Goal: Task Accomplishment & Management: Use online tool/utility

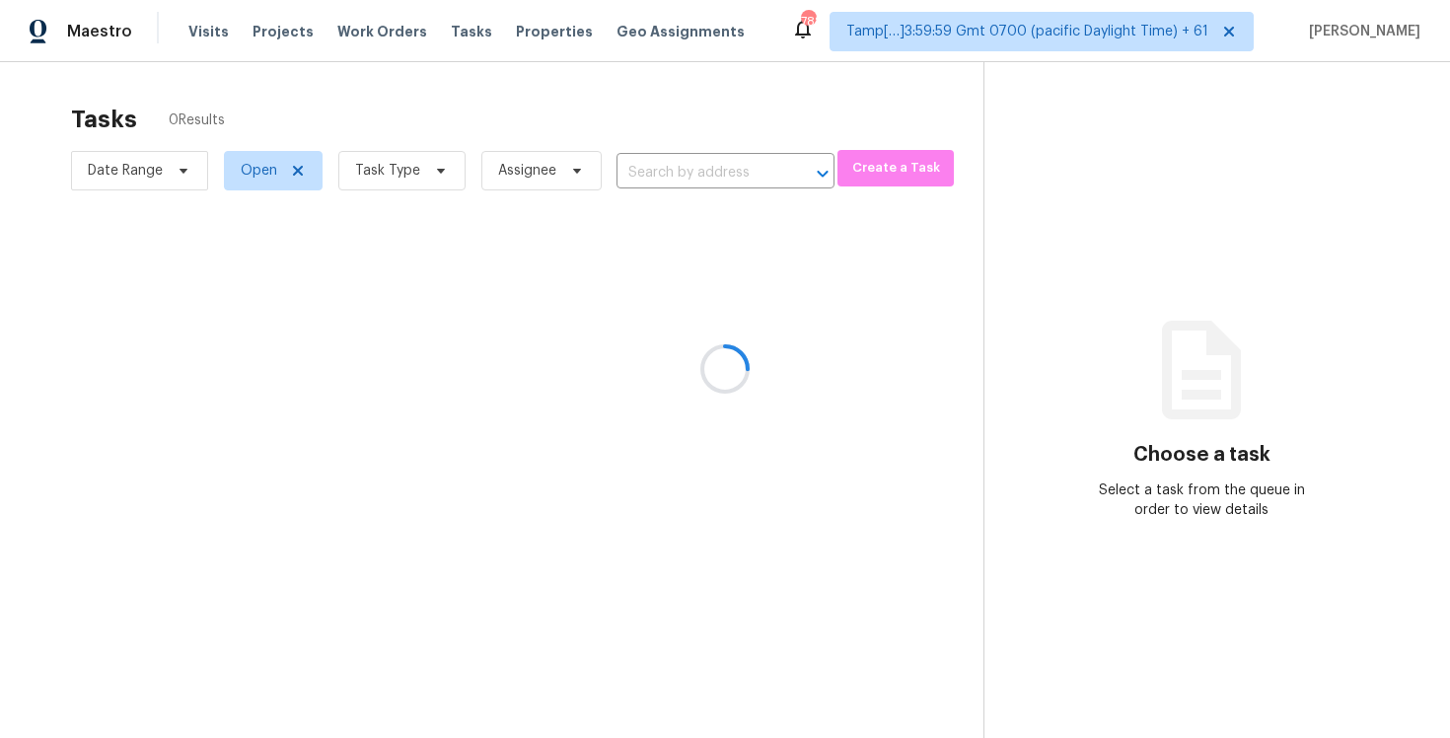
click at [196, 29] on div at bounding box center [725, 369] width 1450 height 738
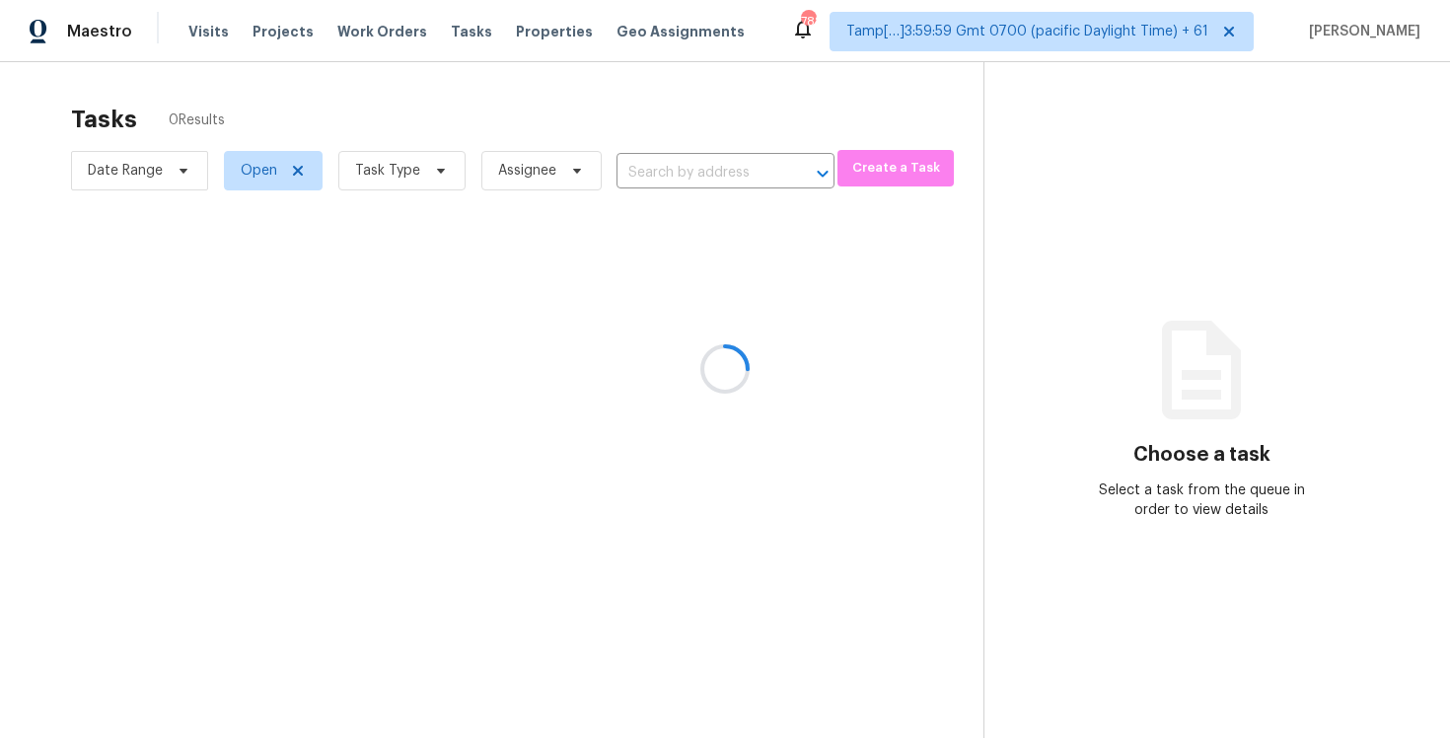
click at [196, 29] on div at bounding box center [725, 369] width 1450 height 738
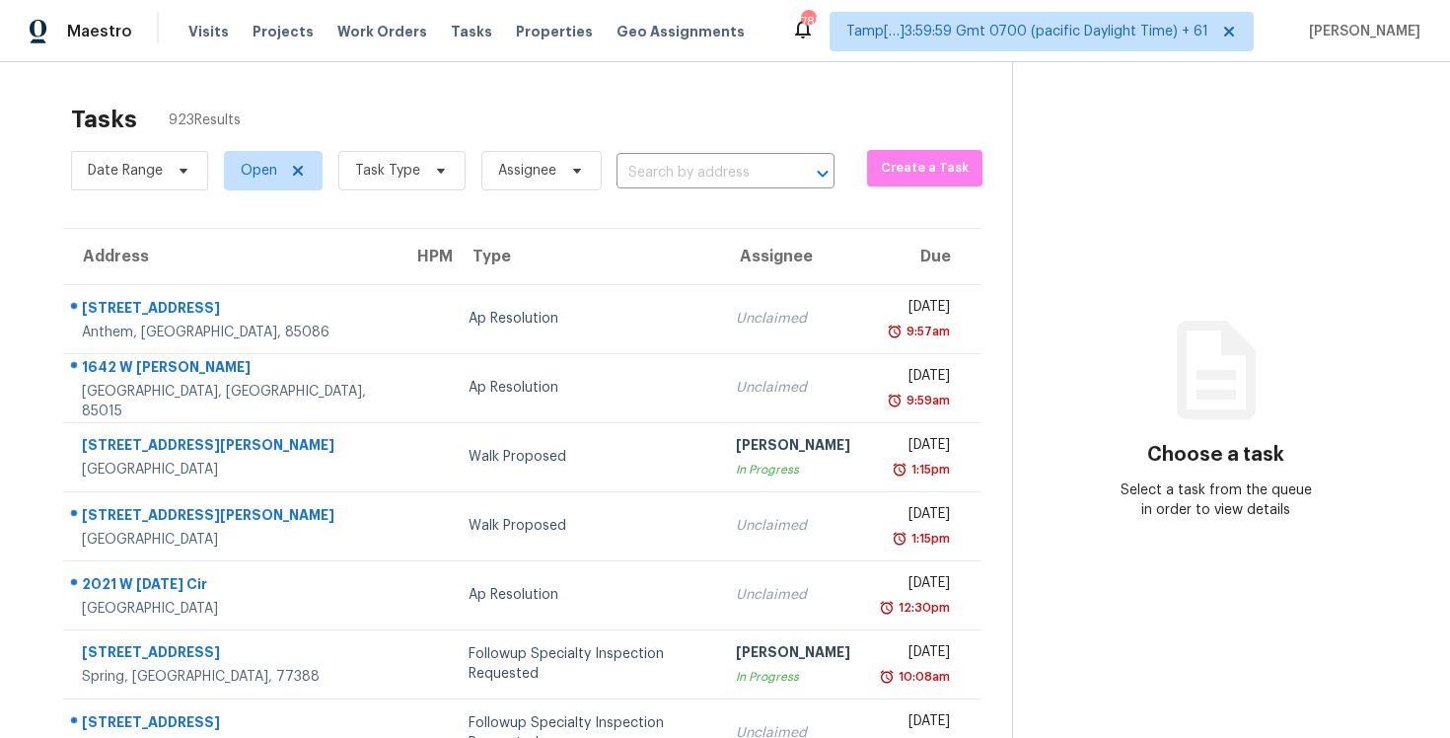
click at [196, 29] on span "Visits" at bounding box center [208, 32] width 40 height 20
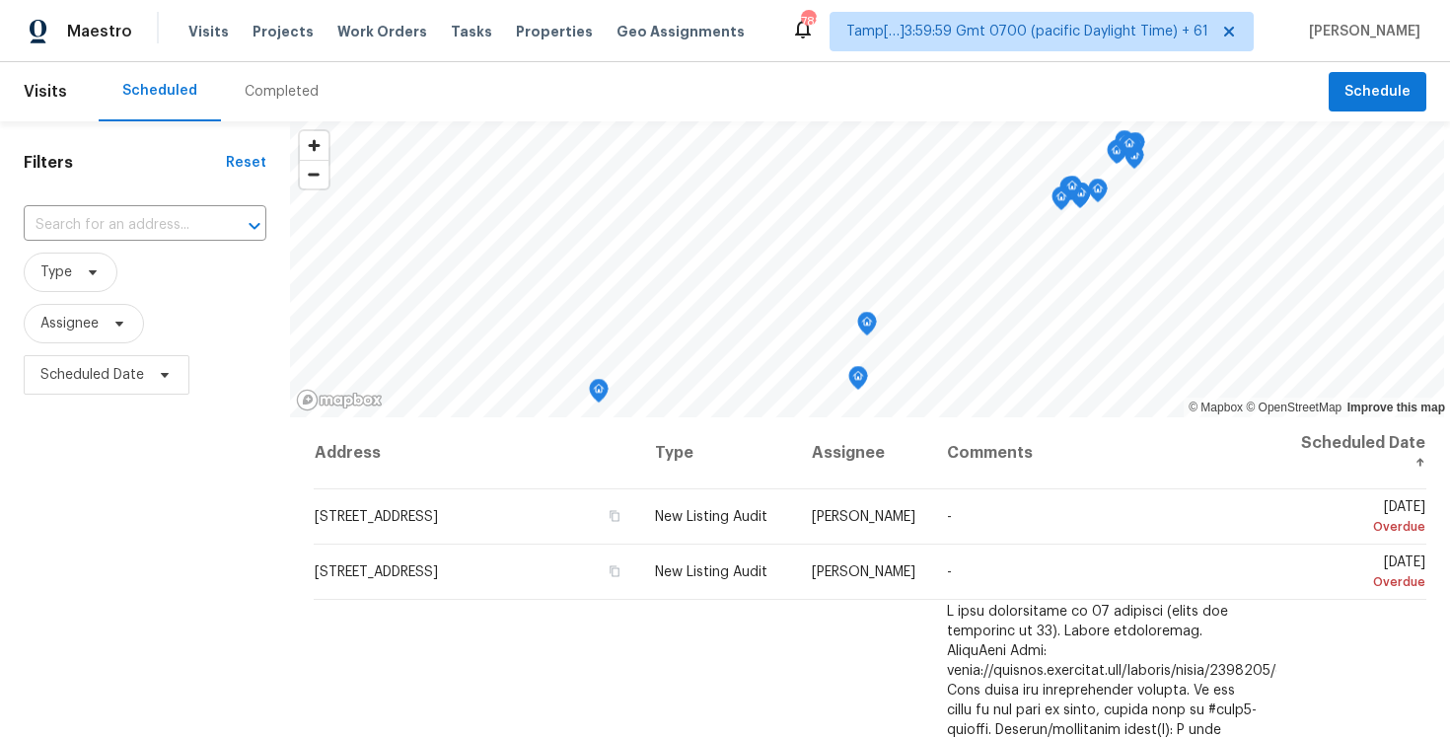
click at [241, 105] on div "Completed" at bounding box center [281, 91] width 121 height 59
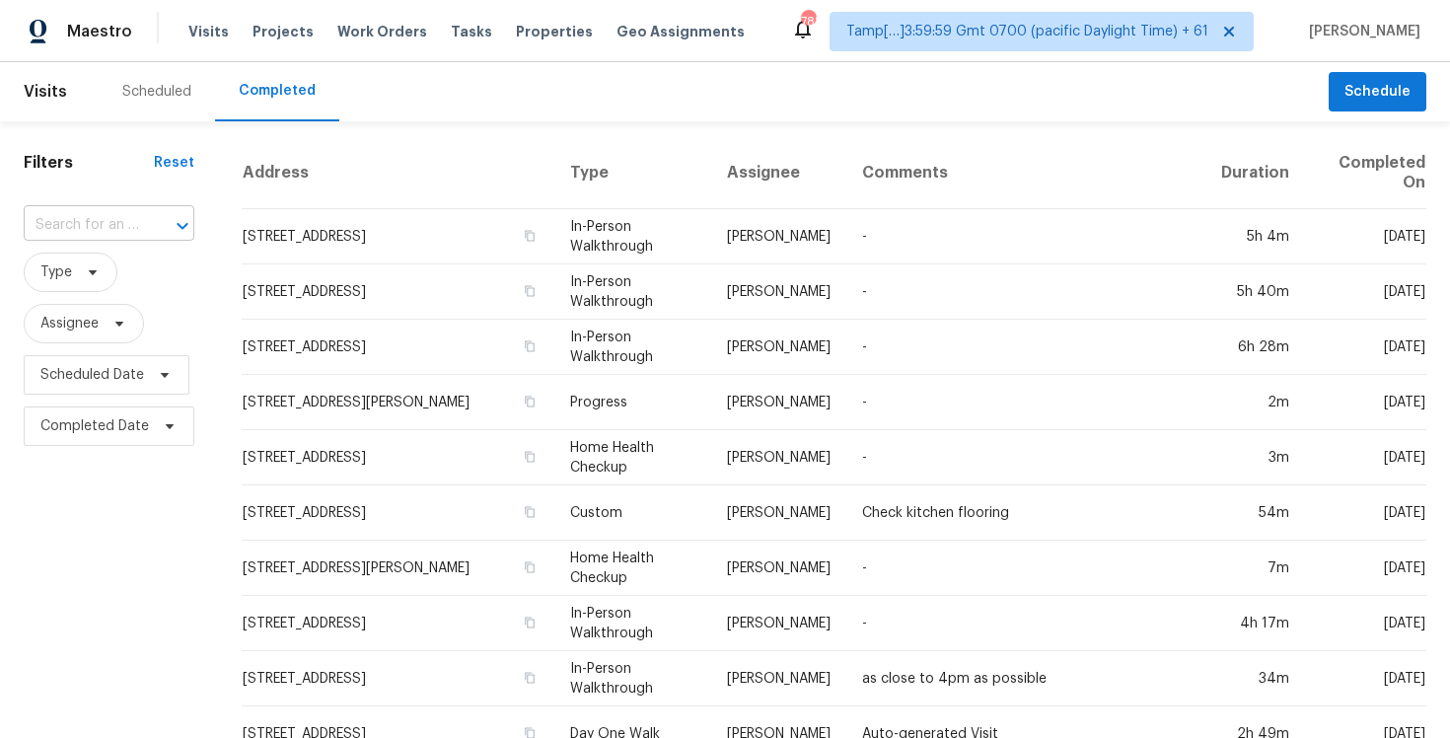
click at [97, 224] on input "text" at bounding box center [81, 225] width 115 height 31
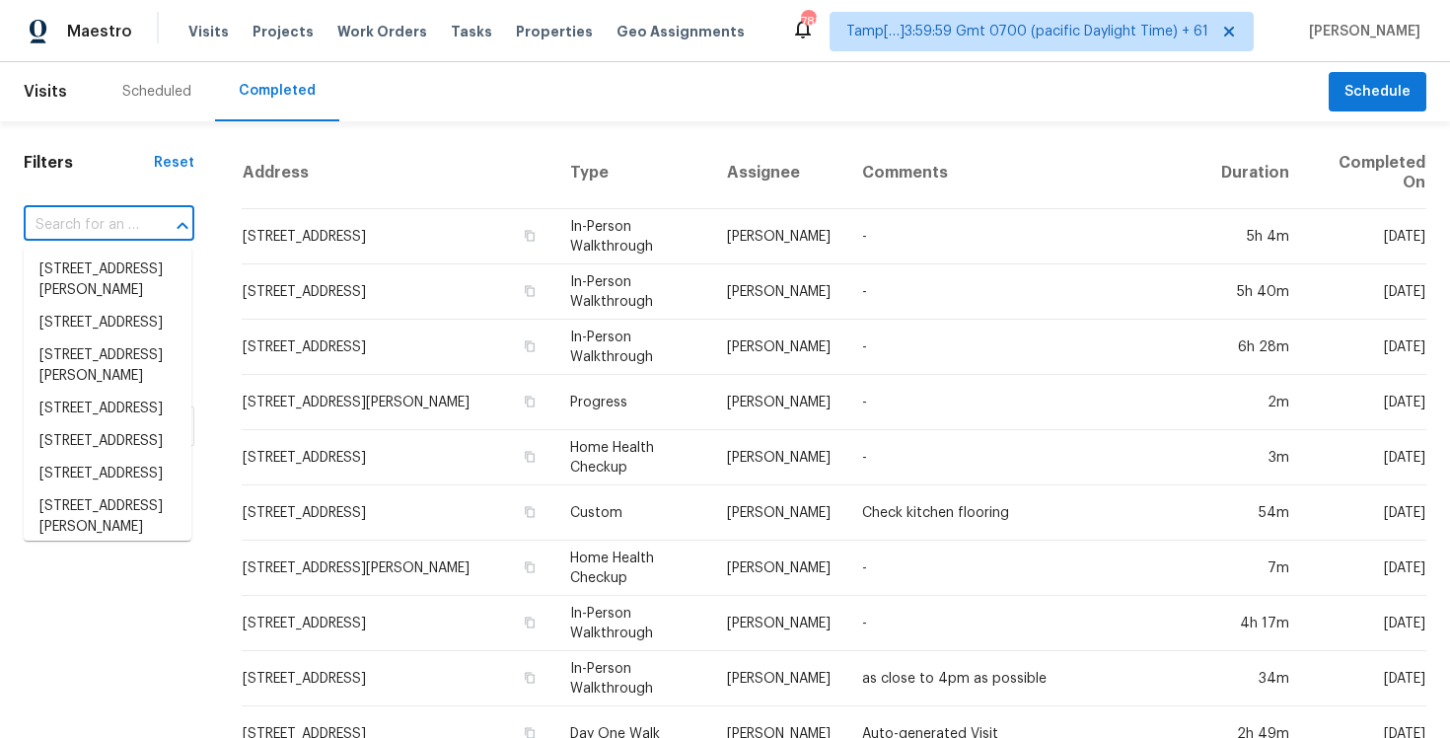
paste input "112 Quincy St, Fayetteville, NC, 28301"
type input "112 Quincy St, Fayetteville, NC, 28301"
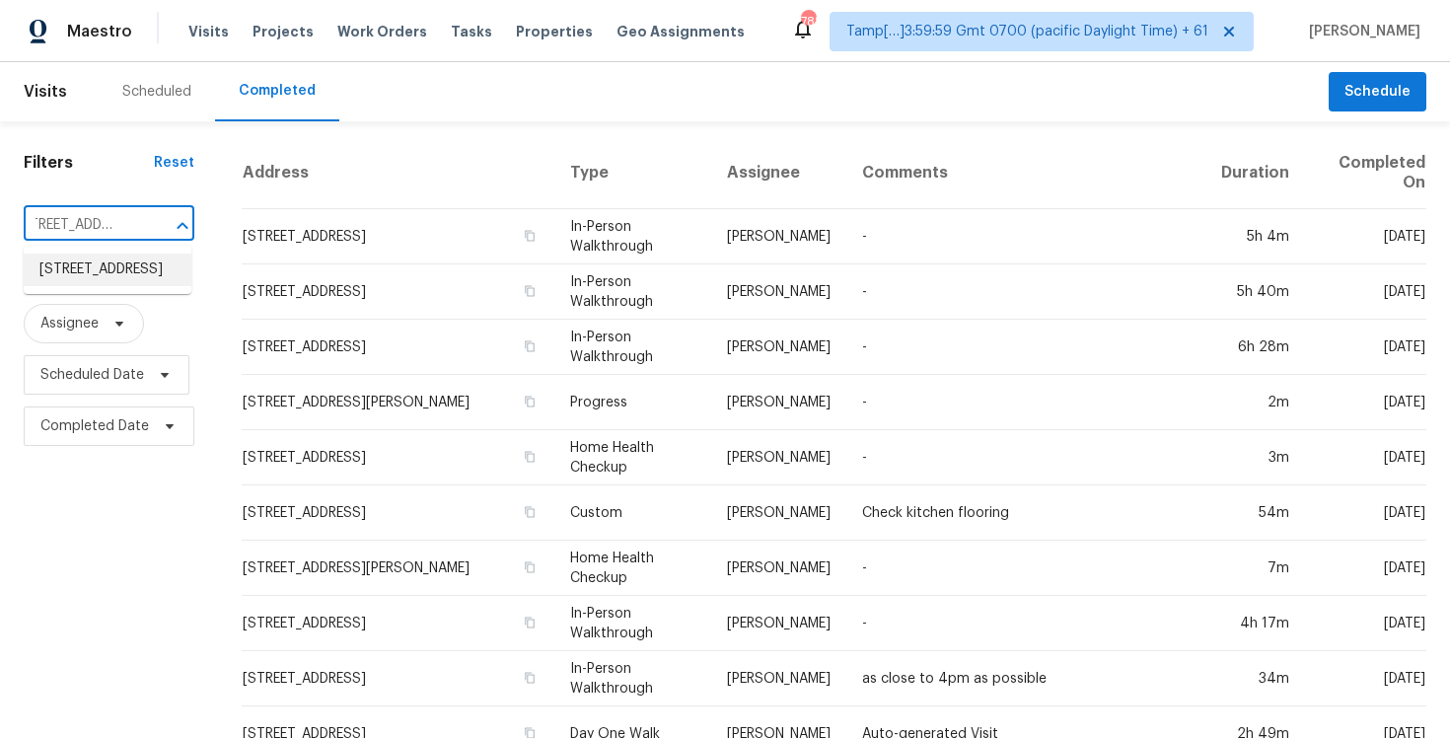
click at [139, 286] on li "112 Quincy St, Fayetteville, NC 28301" at bounding box center [108, 270] width 168 height 33
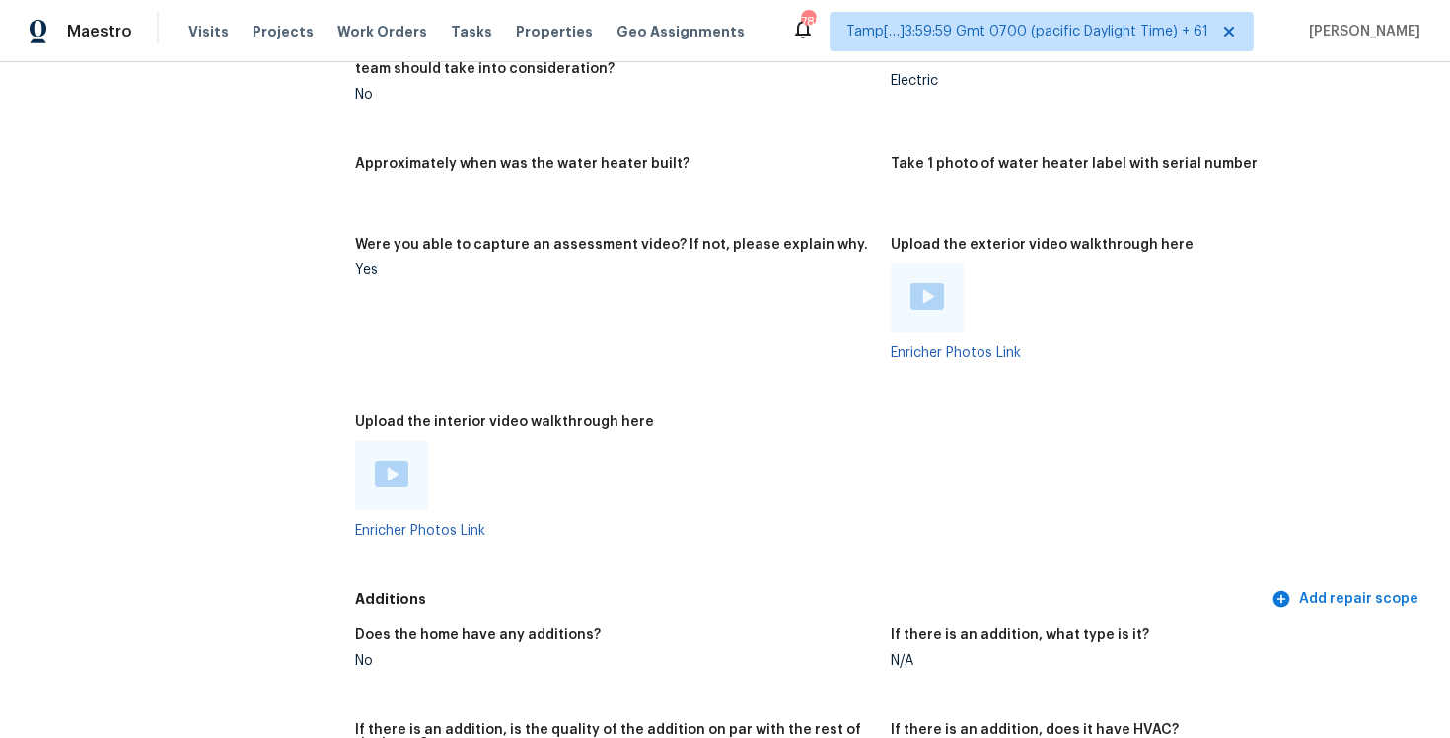
scroll to position [3545, 0]
click at [387, 460] on img at bounding box center [392, 473] width 34 height 27
click at [625, 263] on figure "Were you able to capture an assessment video? If not, please explain why. Yes" at bounding box center [623, 314] width 536 height 154
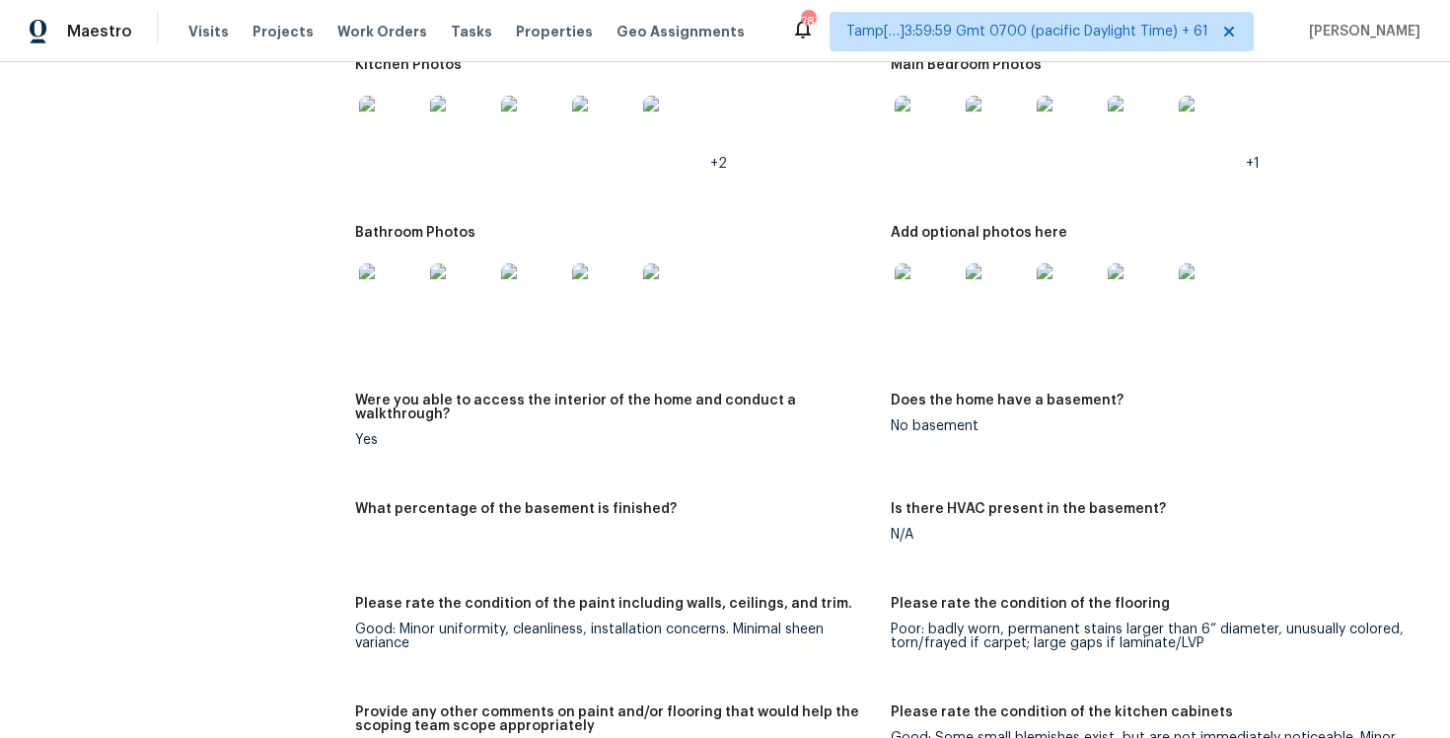
scroll to position [2871, 0]
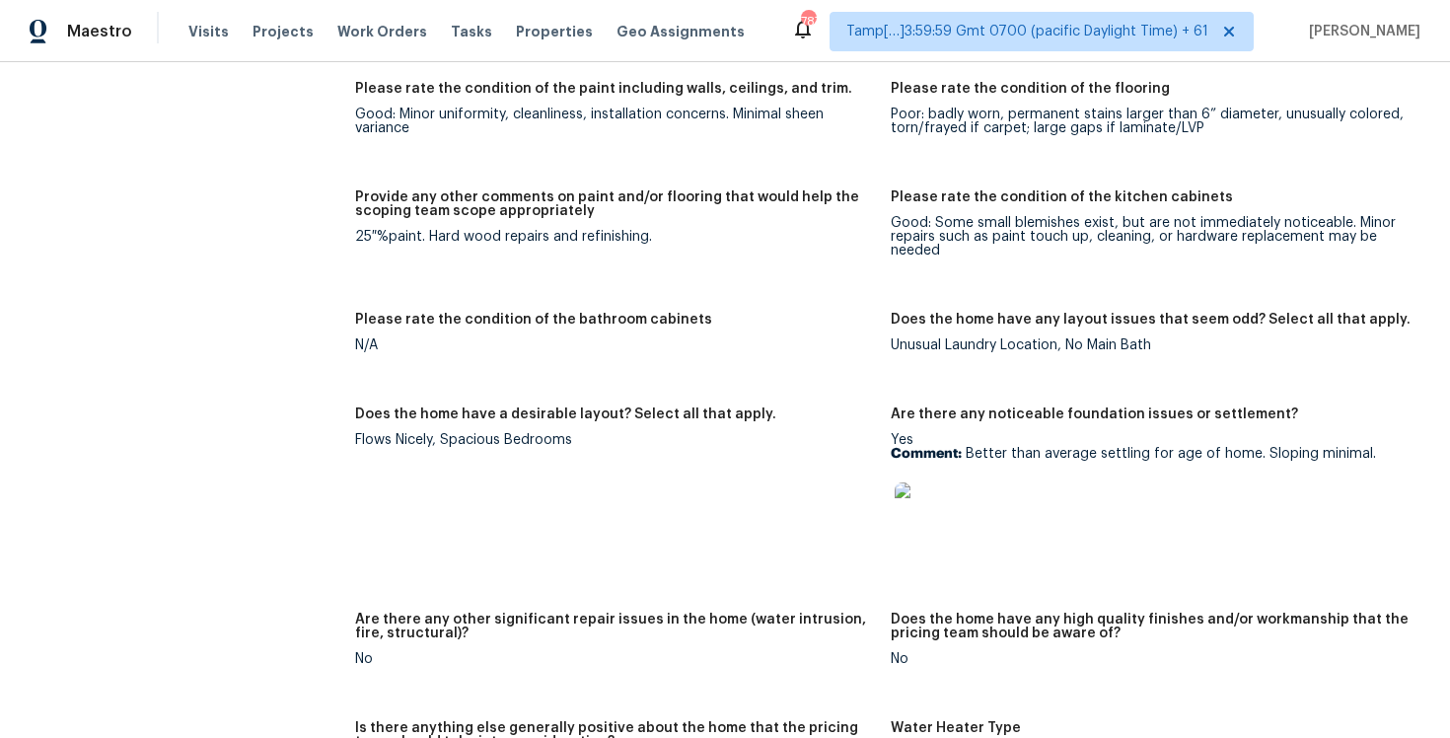
click at [919, 482] on img at bounding box center [926, 513] width 63 height 63
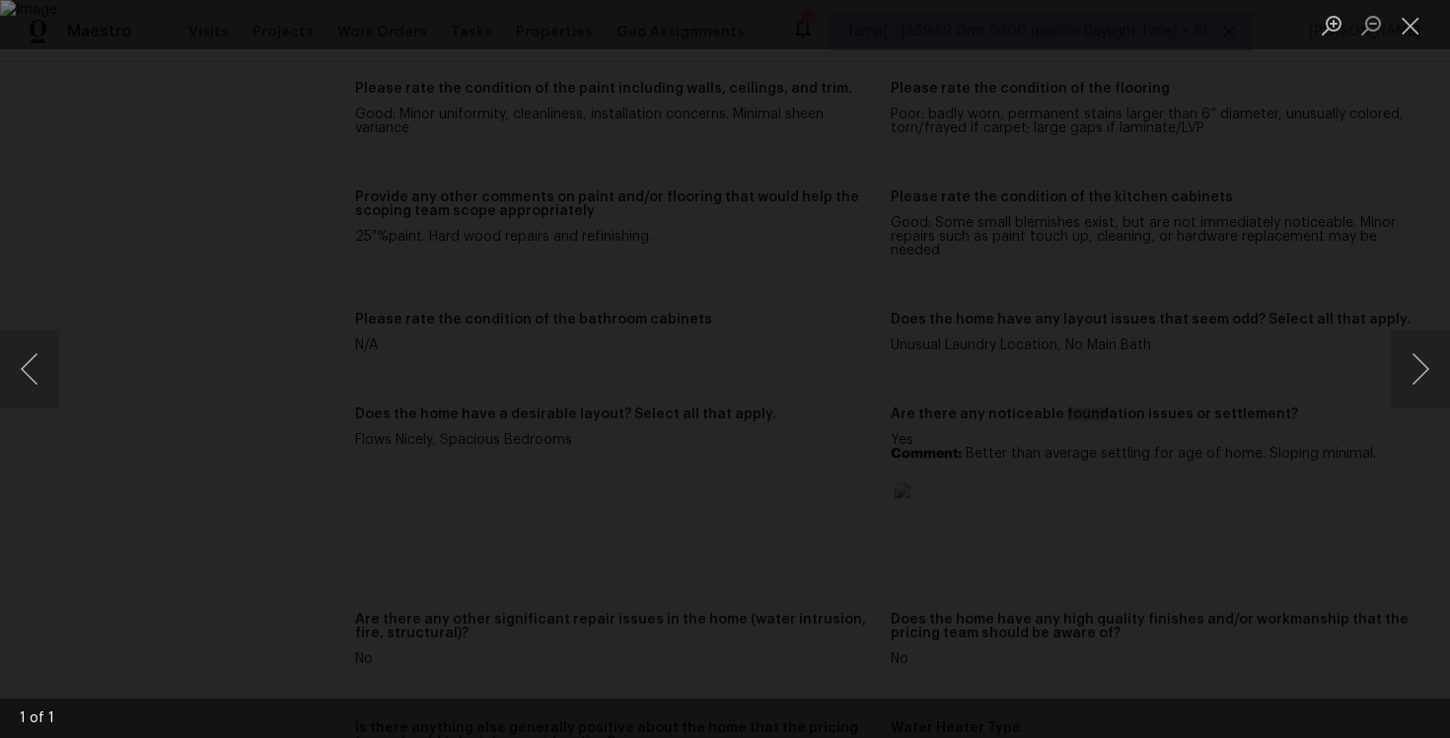
click at [1291, 193] on div "Lightbox" at bounding box center [725, 369] width 1450 height 738
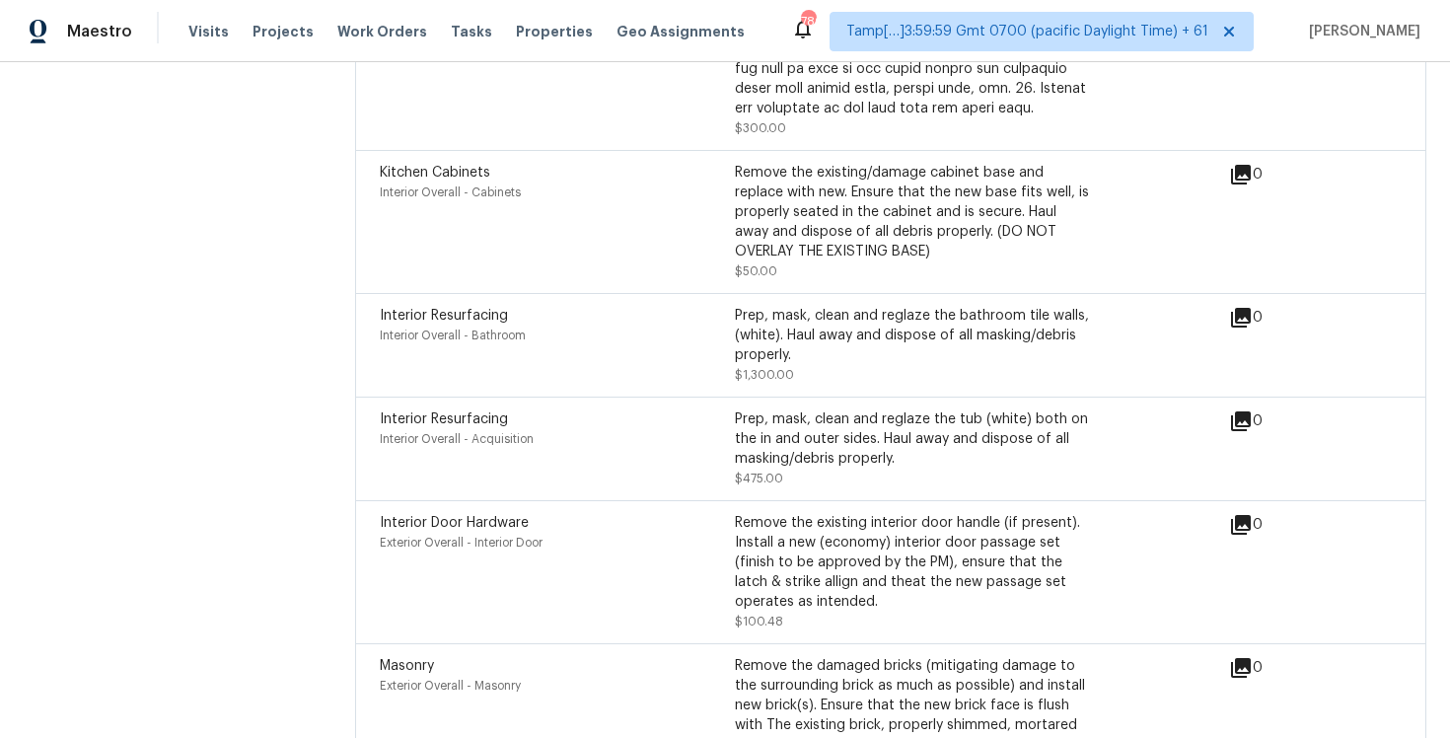
scroll to position [5918, 0]
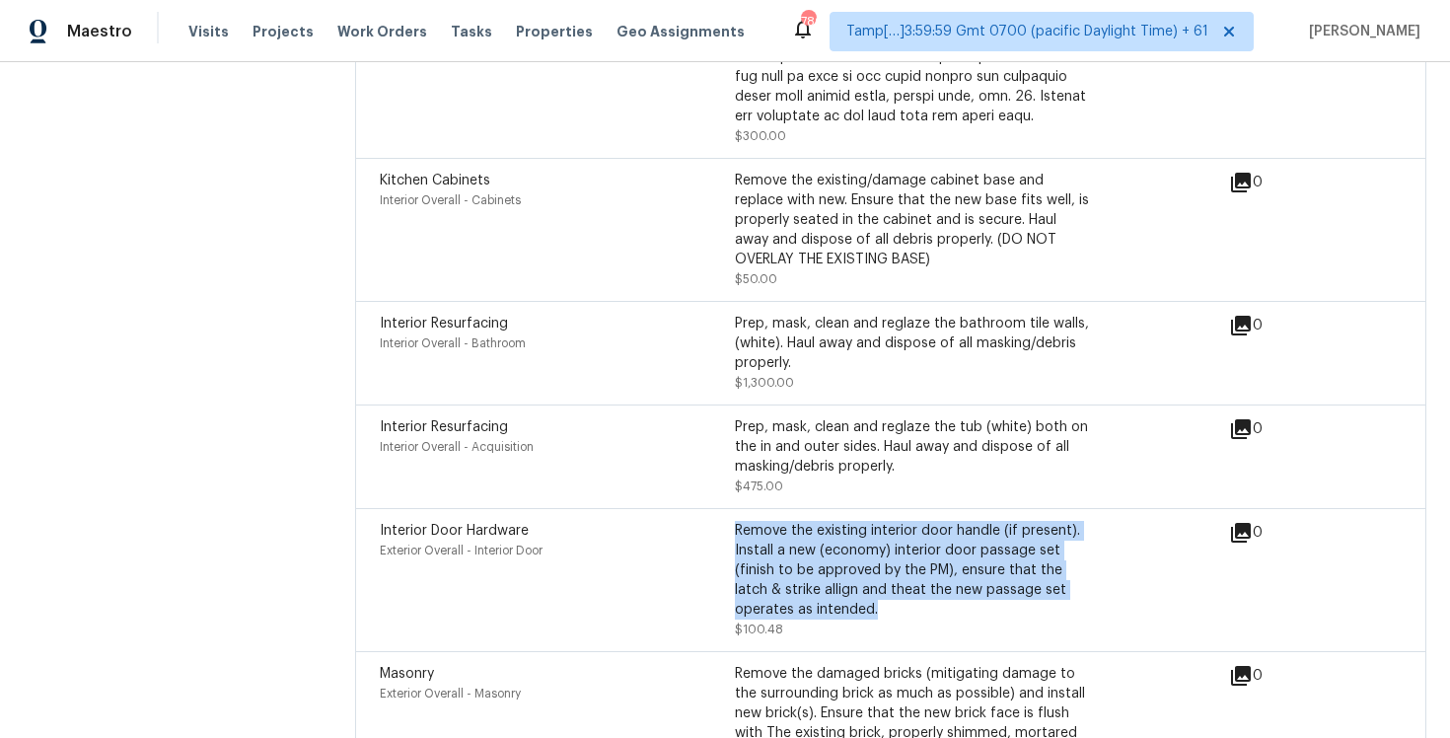
drag, startPoint x: 737, startPoint y: 502, endPoint x: 842, endPoint y: 582, distance: 132.4
click at [842, 583] on div "Remove the existing interior door handle (if present). Install a new (economy) …" at bounding box center [912, 570] width 355 height 99
click at [842, 582] on div "Remove the existing interior door handle (if present). Install a new (economy) …" at bounding box center [912, 570] width 355 height 99
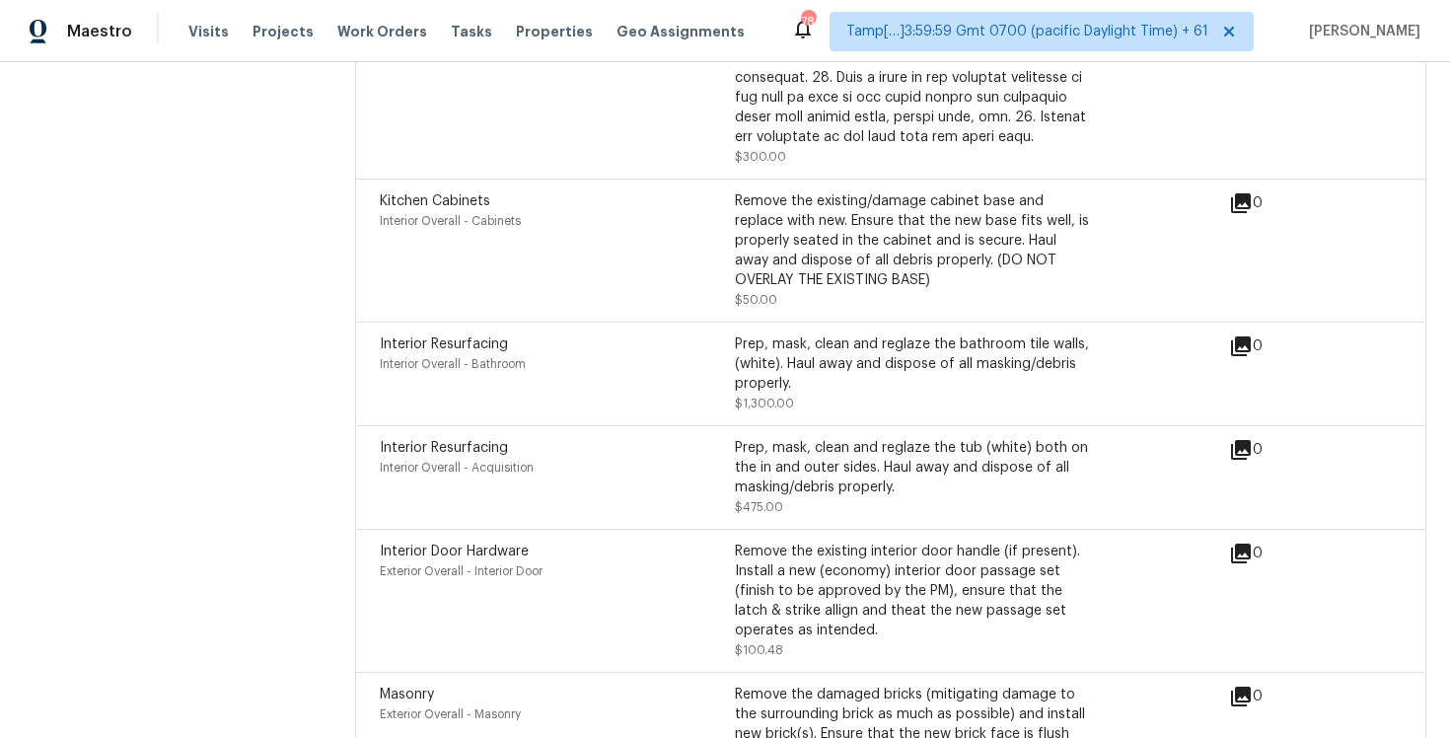
scroll to position [5896, 0]
click at [684, 440] on div "Interior Resurfacing" at bounding box center [557, 450] width 355 height 20
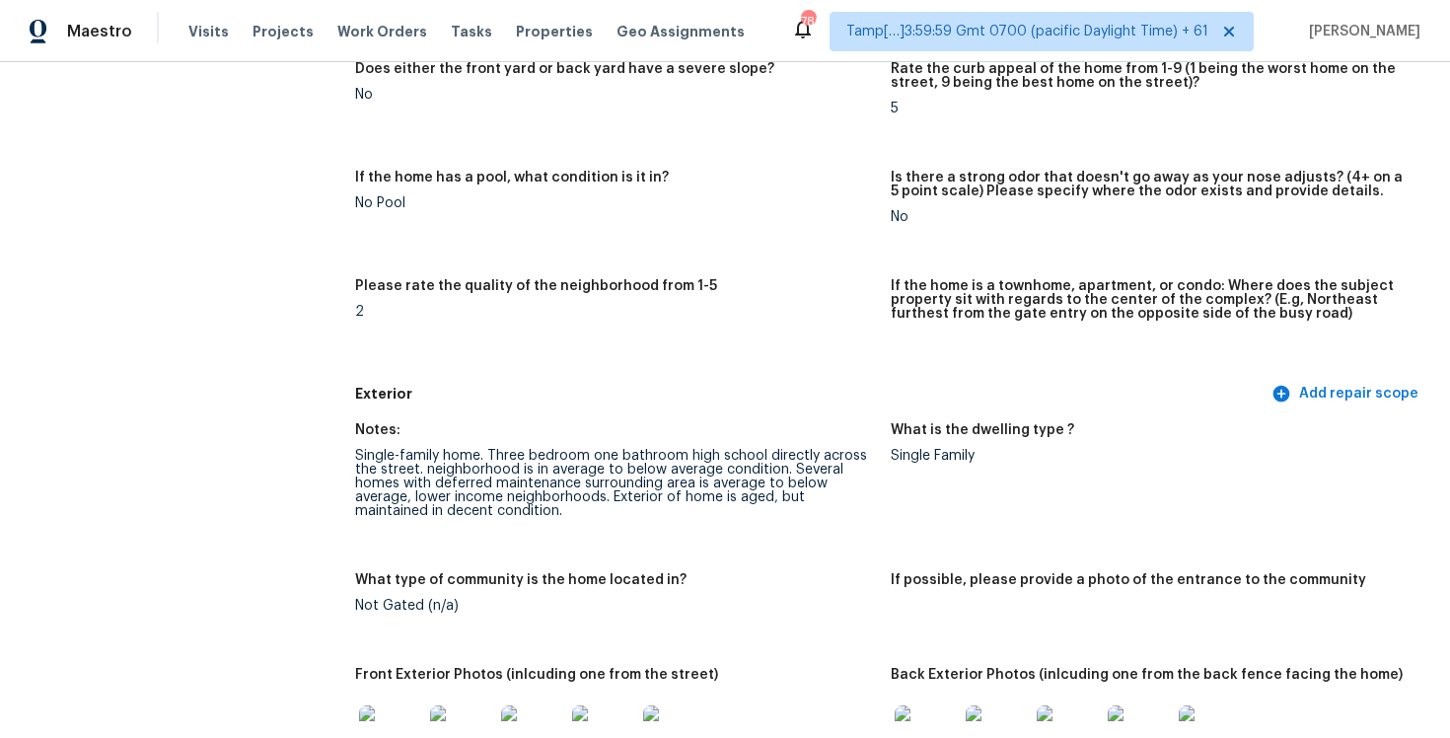
scroll to position [454, 0]
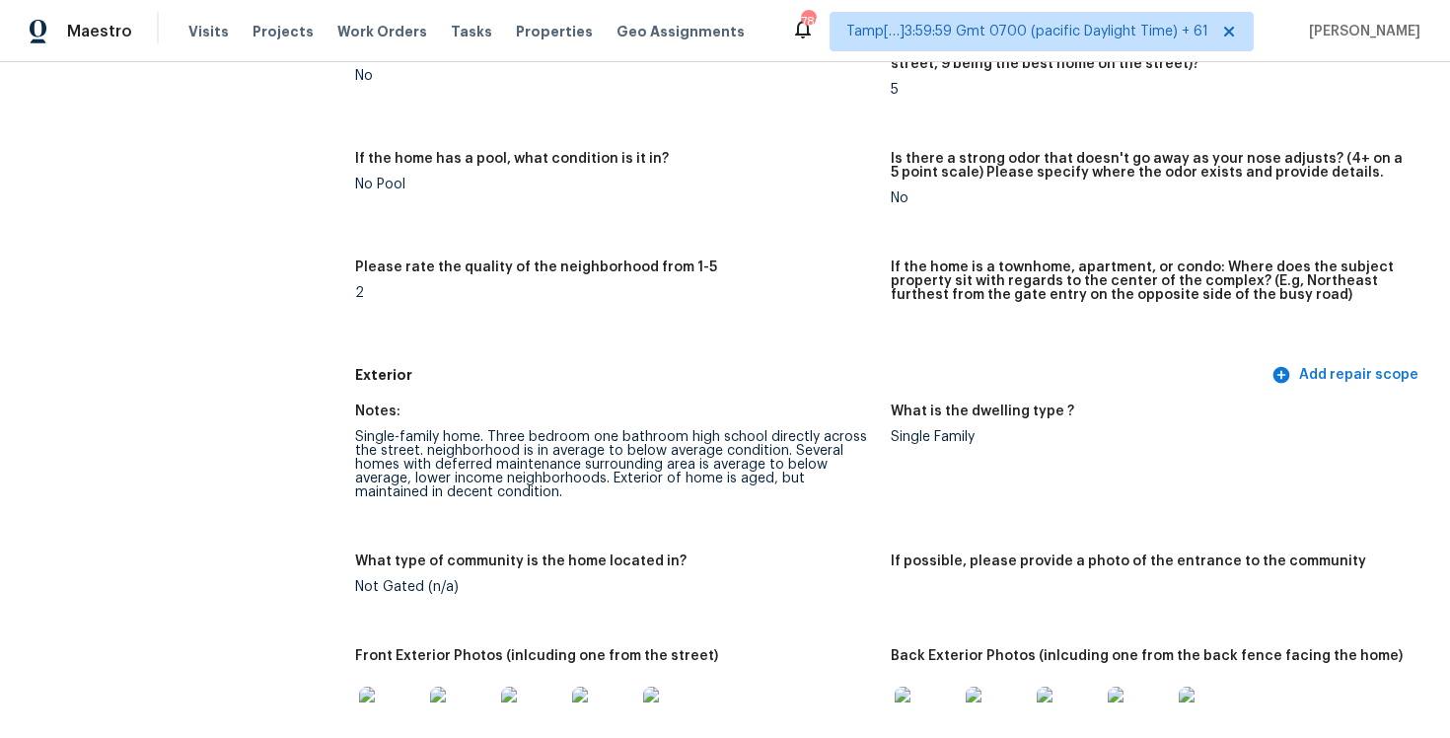
click at [596, 558] on h5 "What type of community is the home located in?" at bounding box center [520, 561] width 331 height 14
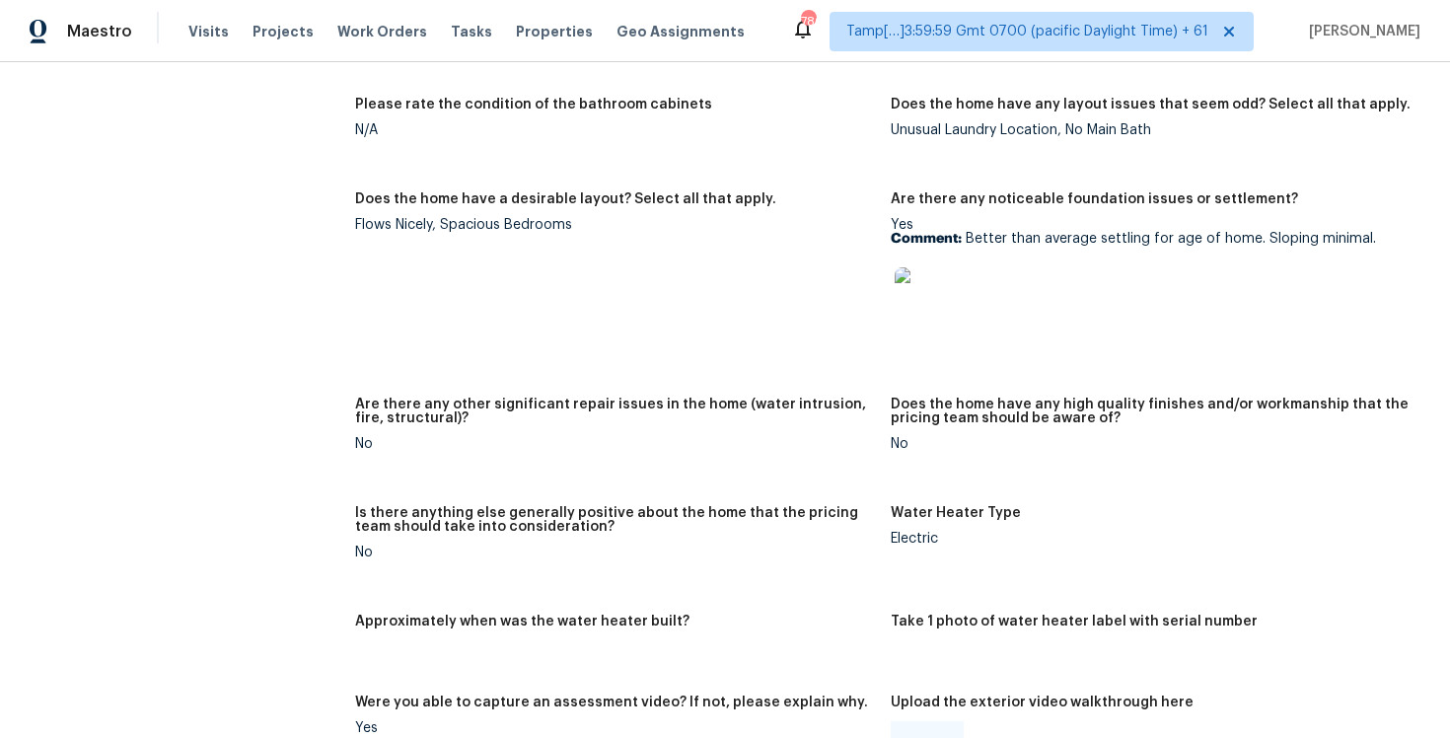
scroll to position [3087, 0]
click at [925, 278] on img at bounding box center [926, 297] width 63 height 63
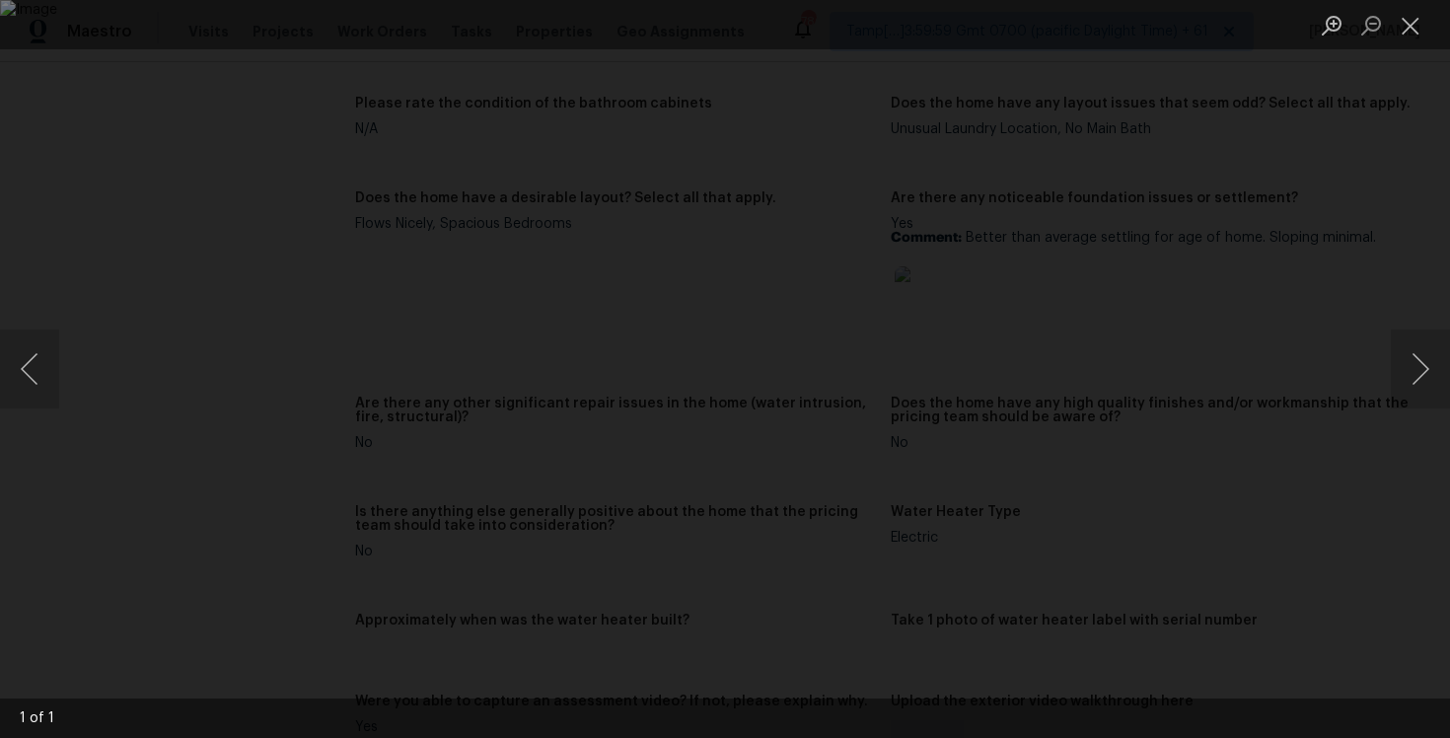
click at [1311, 604] on div "Lightbox" at bounding box center [725, 369] width 1450 height 738
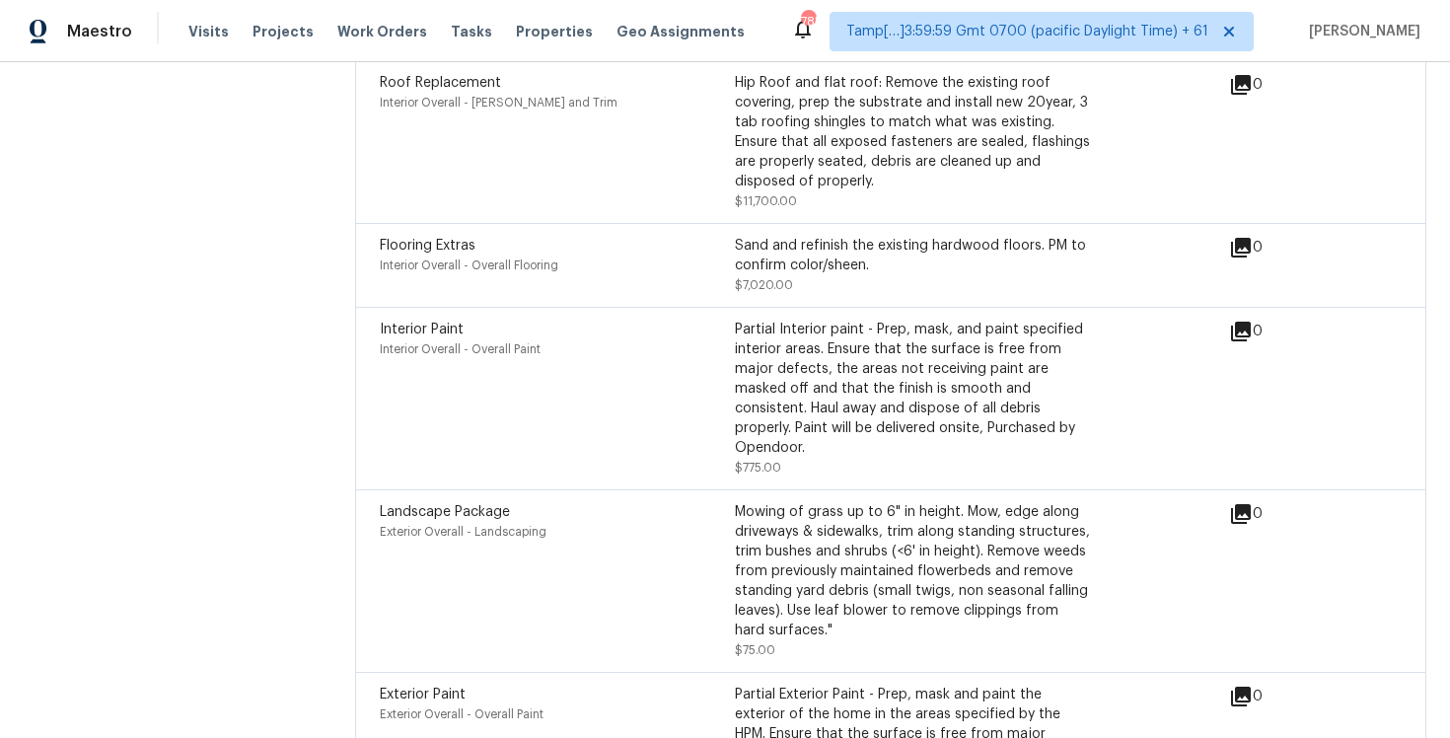
scroll to position [7377, 0]
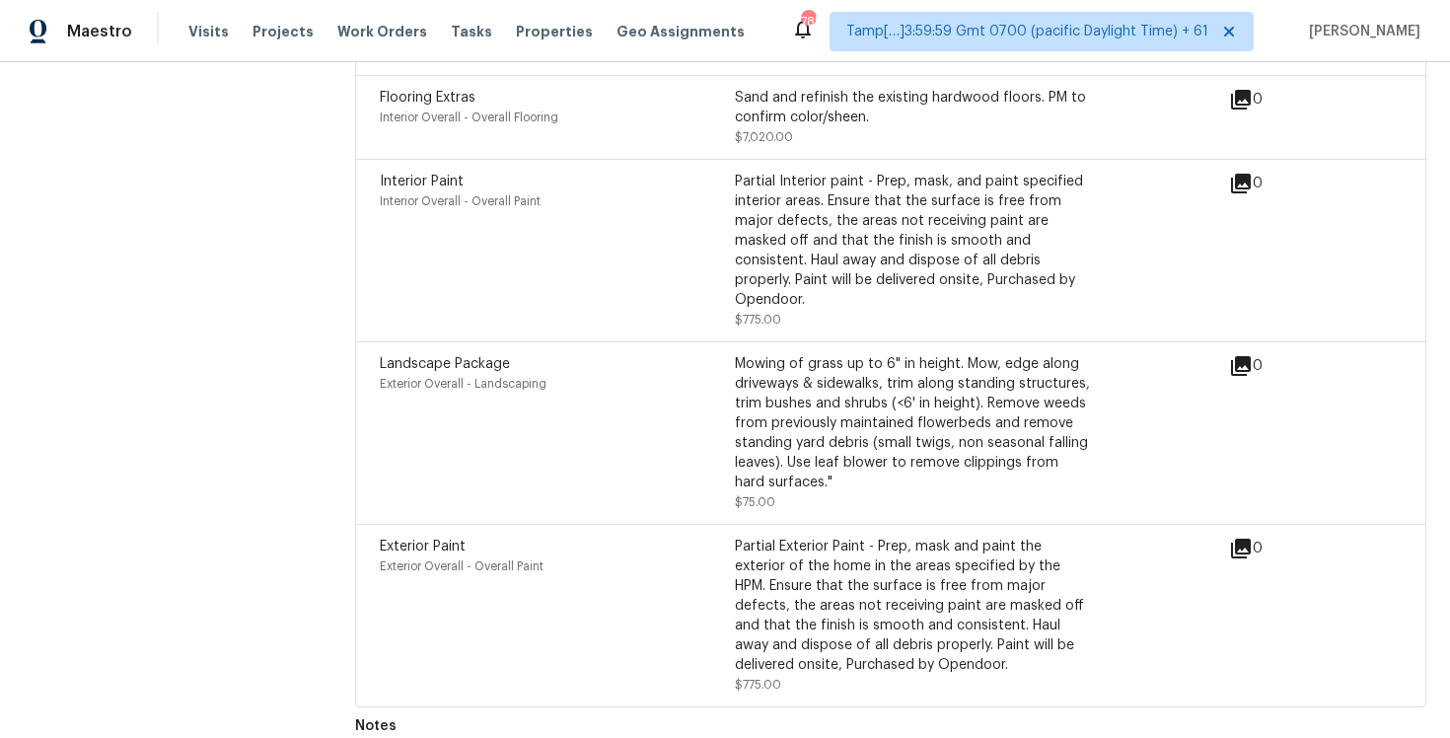
click at [821, 299] on div "Partial Interior paint - Prep, mask, and paint specified interior areas. Ensure…" at bounding box center [912, 251] width 355 height 158
click at [674, 277] on div "Interior Paint Interior Overall - Overall Paint" at bounding box center [557, 251] width 355 height 158
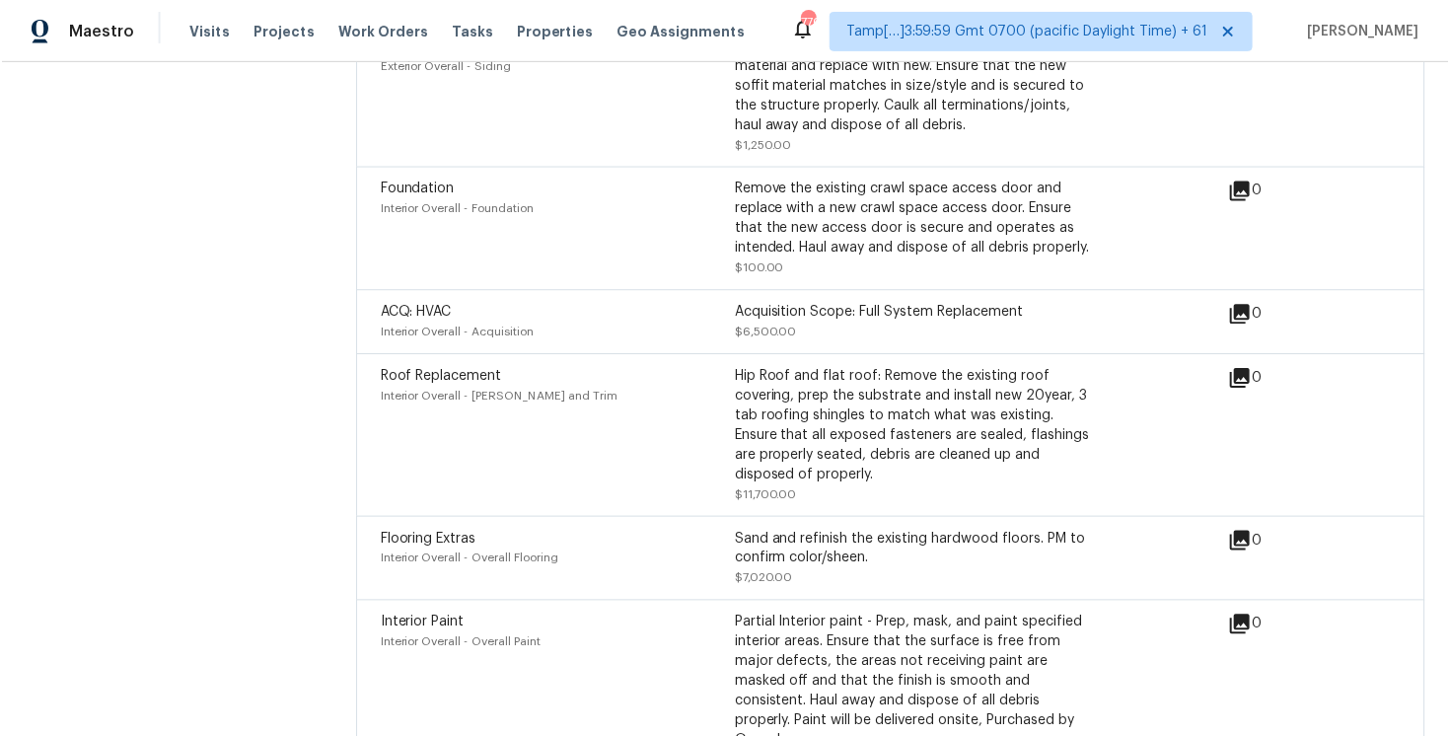
scroll to position [6978, 0]
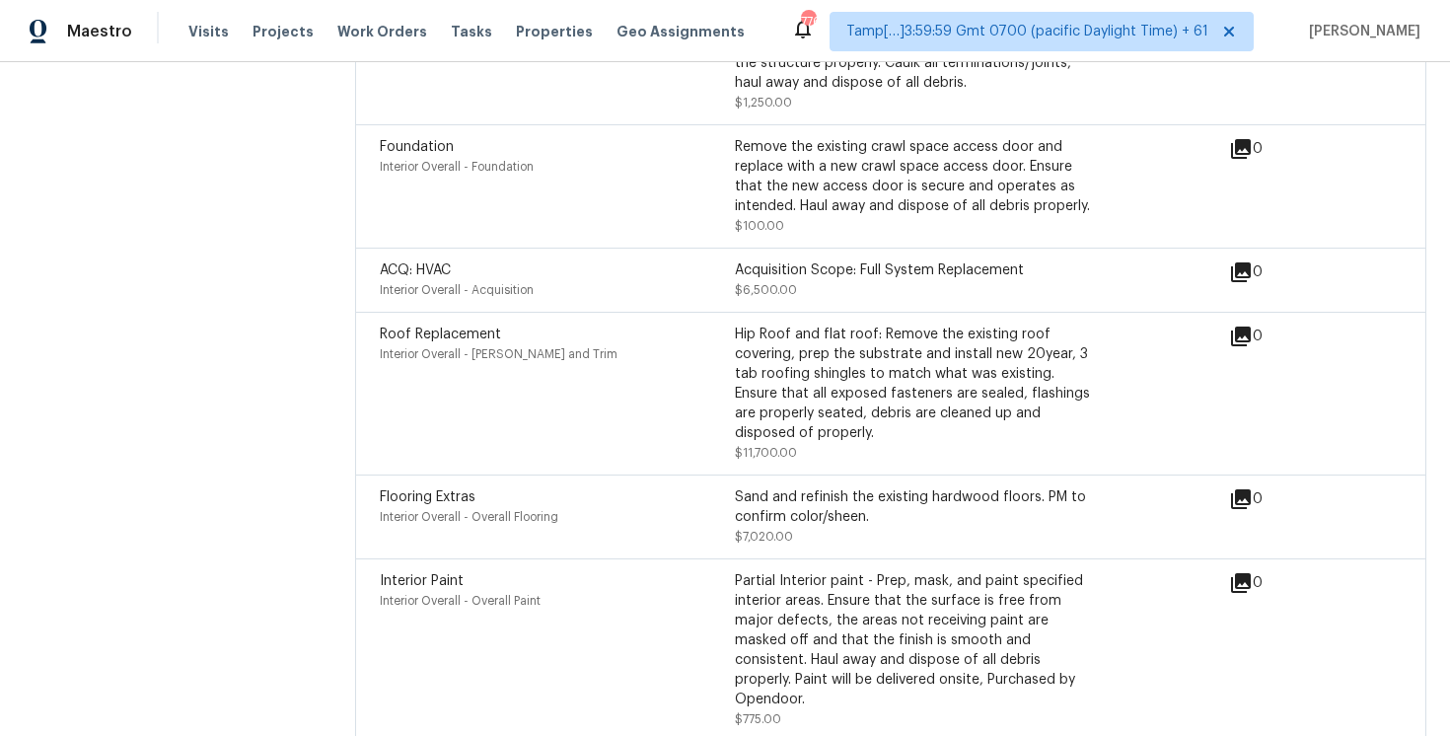
click at [181, 28] on div "Maestro Visits Projects Work Orders Tasks Properties Geo Assignments" at bounding box center [384, 31] width 768 height 39
click at [205, 37] on span "Visits" at bounding box center [208, 32] width 40 height 20
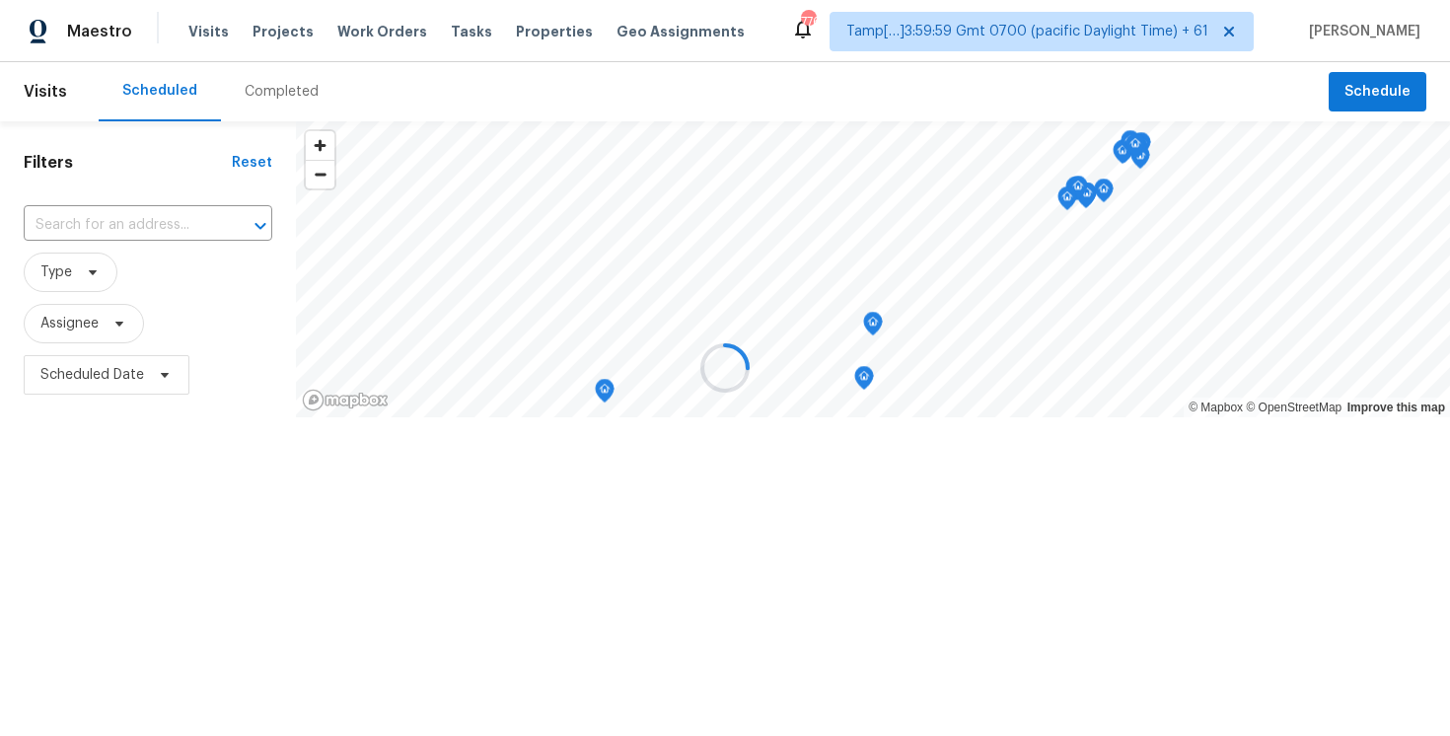
click at [251, 81] on div at bounding box center [725, 368] width 1450 height 736
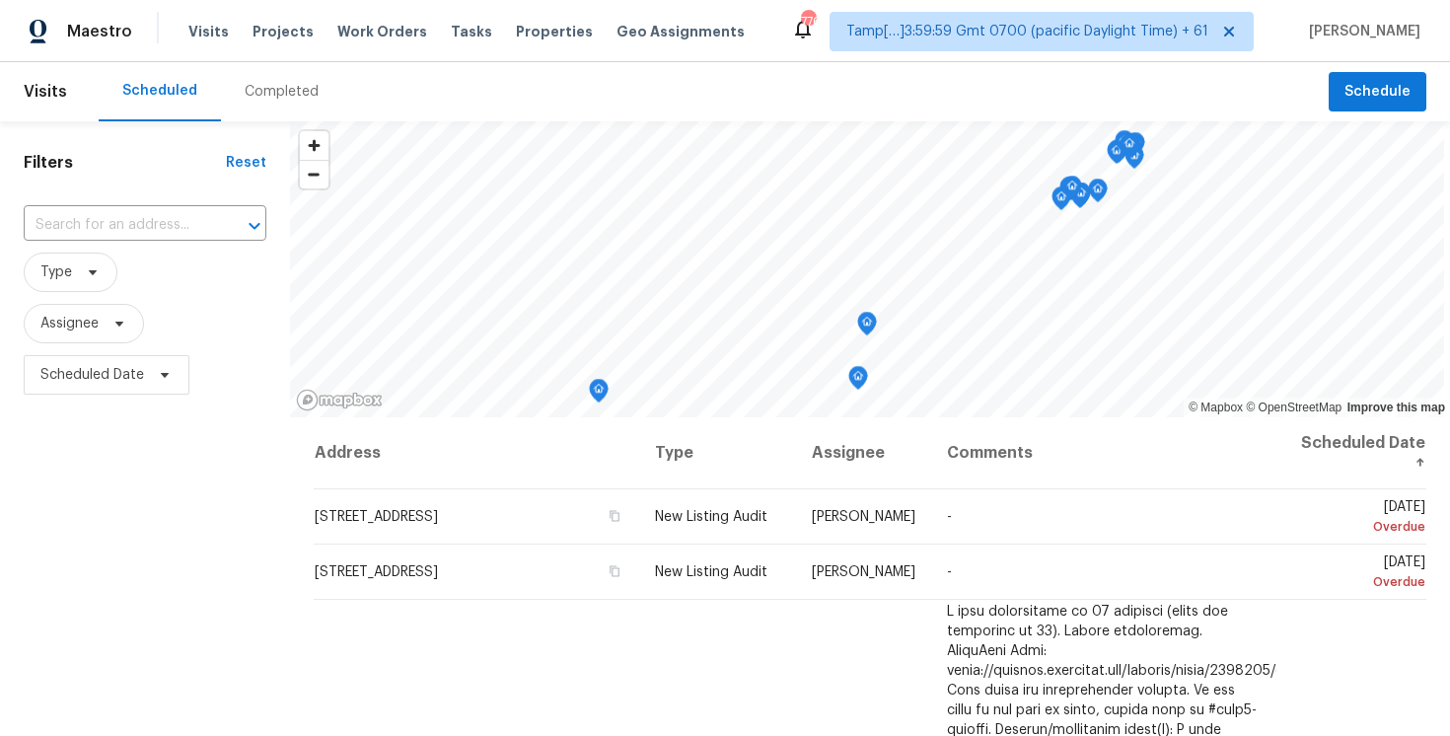
click at [273, 101] on div "Completed" at bounding box center [282, 92] width 74 height 20
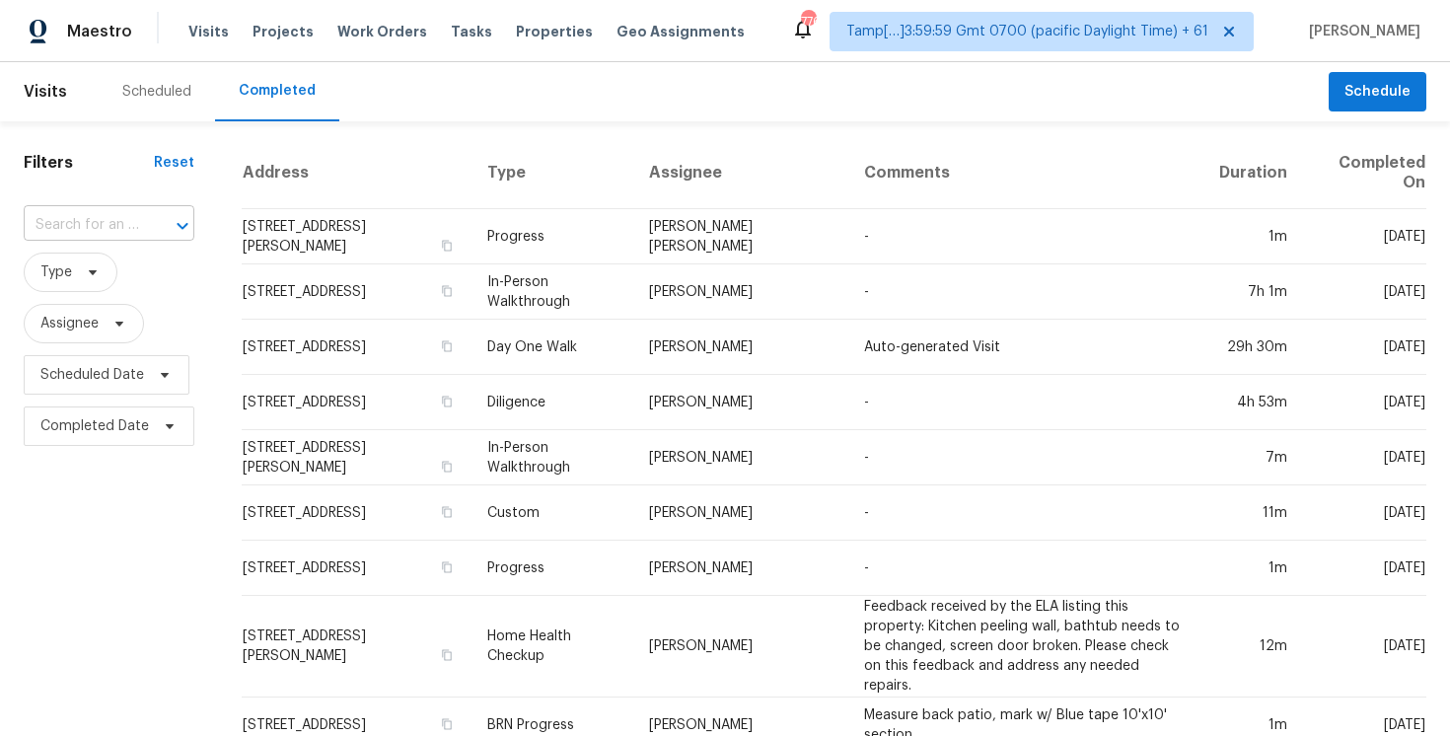
click at [129, 230] on input "text" at bounding box center [81, 225] width 115 height 31
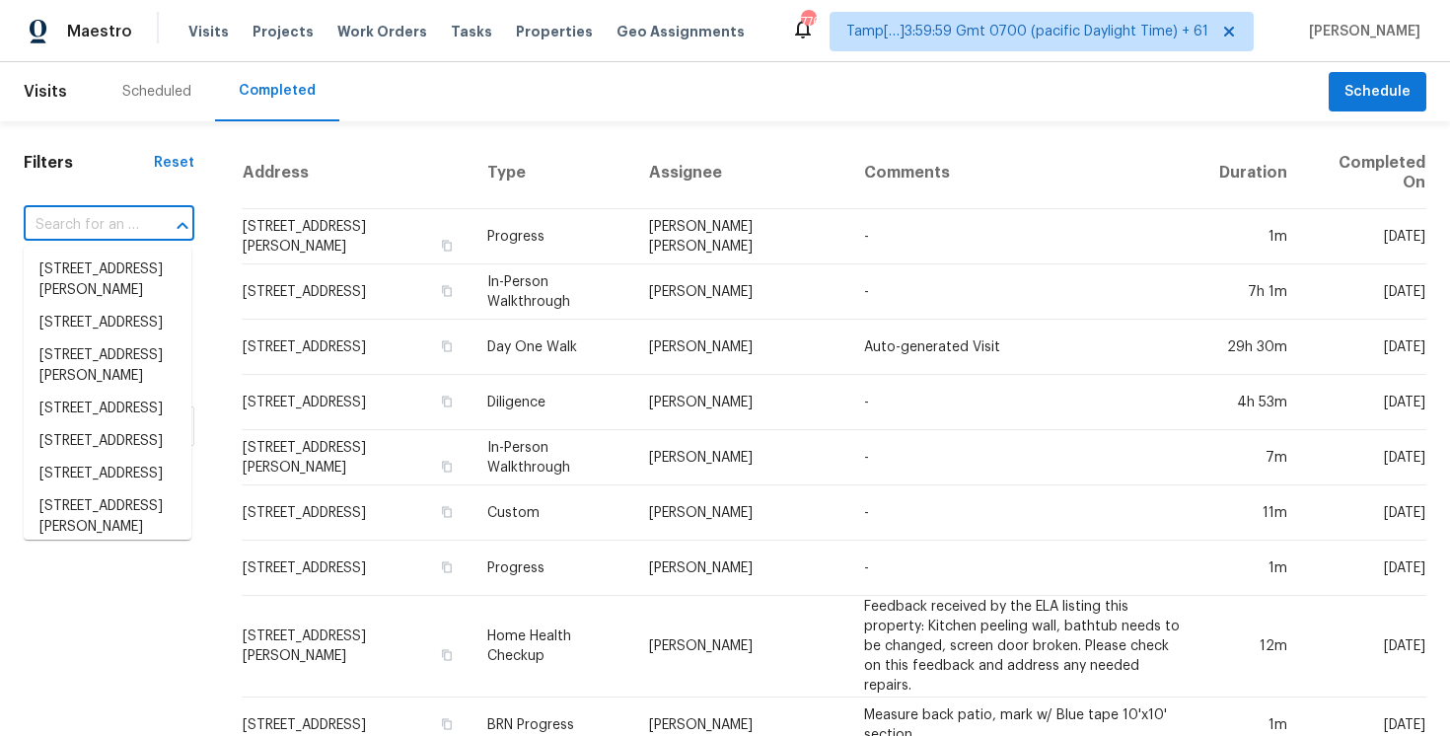
paste input "35730 Brush St, Wayne, MI 48184"
type input "35730 Brush St, Wayne, MI 48184"
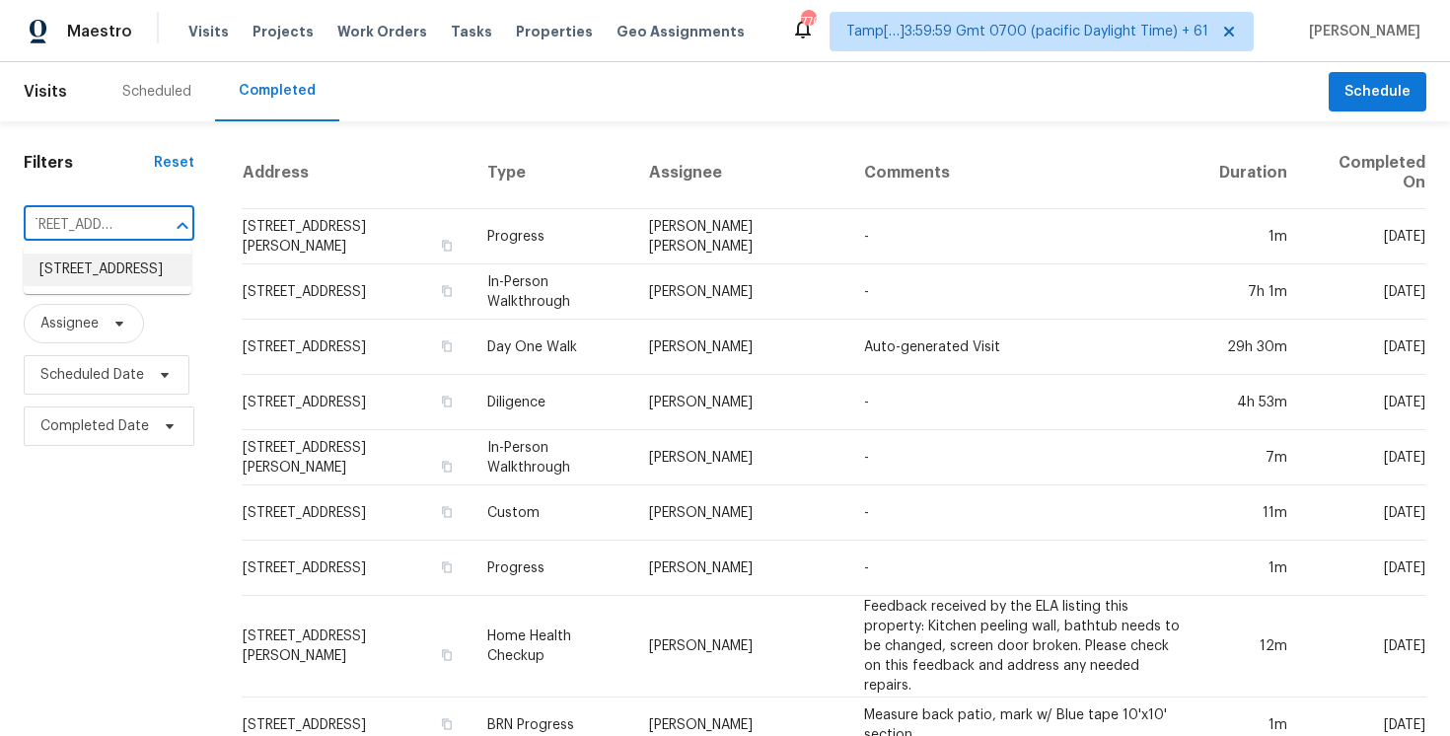
click at [153, 271] on li "35730 Brush St, Wayne, MI 48184" at bounding box center [108, 270] width 168 height 33
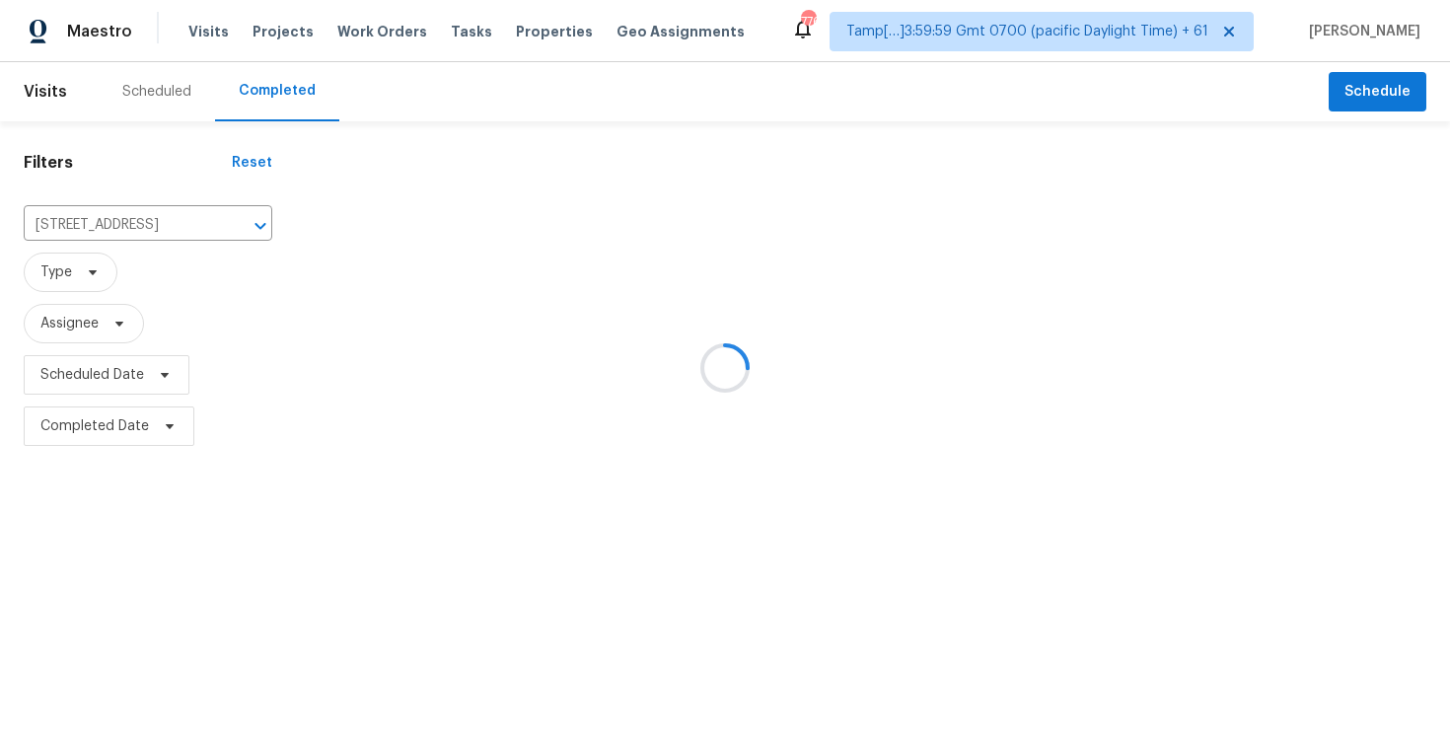
click at [376, 253] on div at bounding box center [873, 294] width 1154 height 315
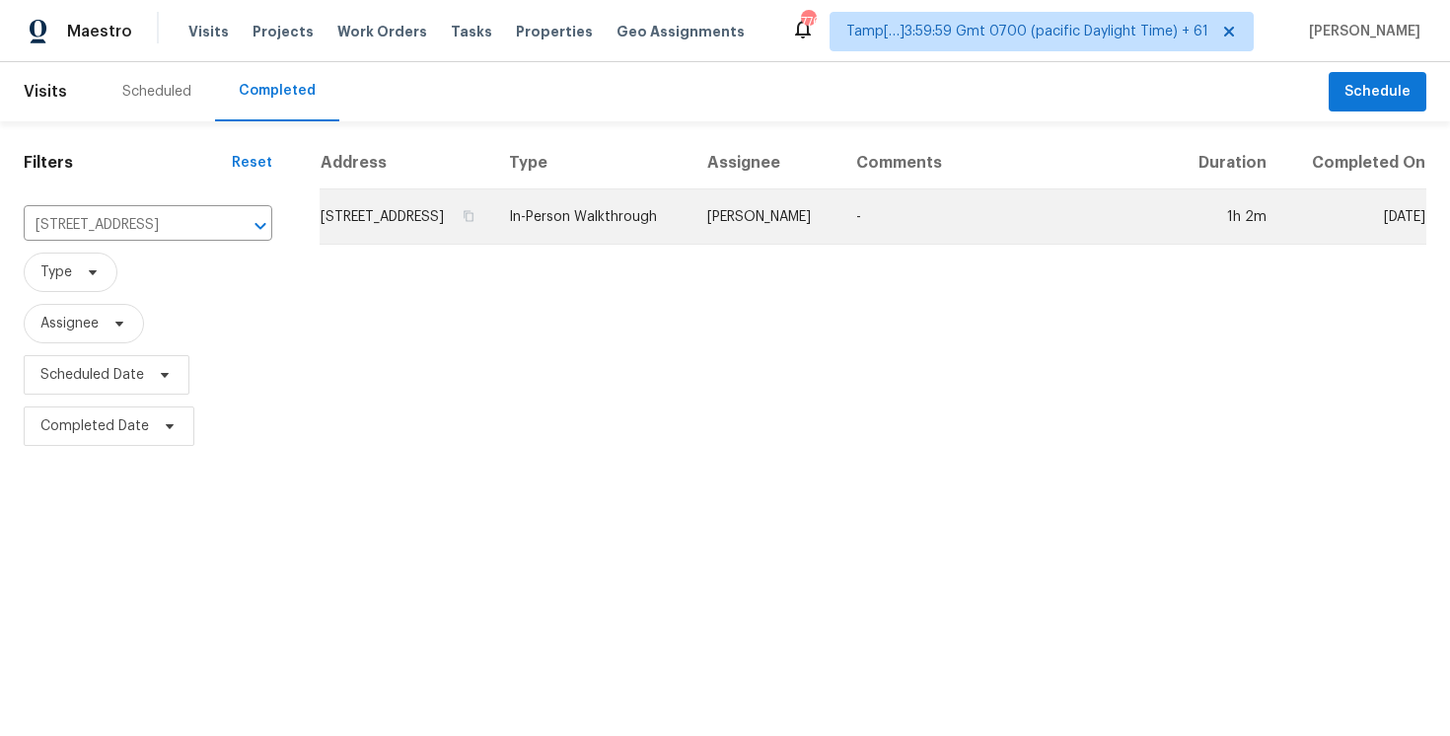
click at [400, 216] on td "35730 Brush St, Wayne, MI 48184" at bounding box center [407, 216] width 174 height 55
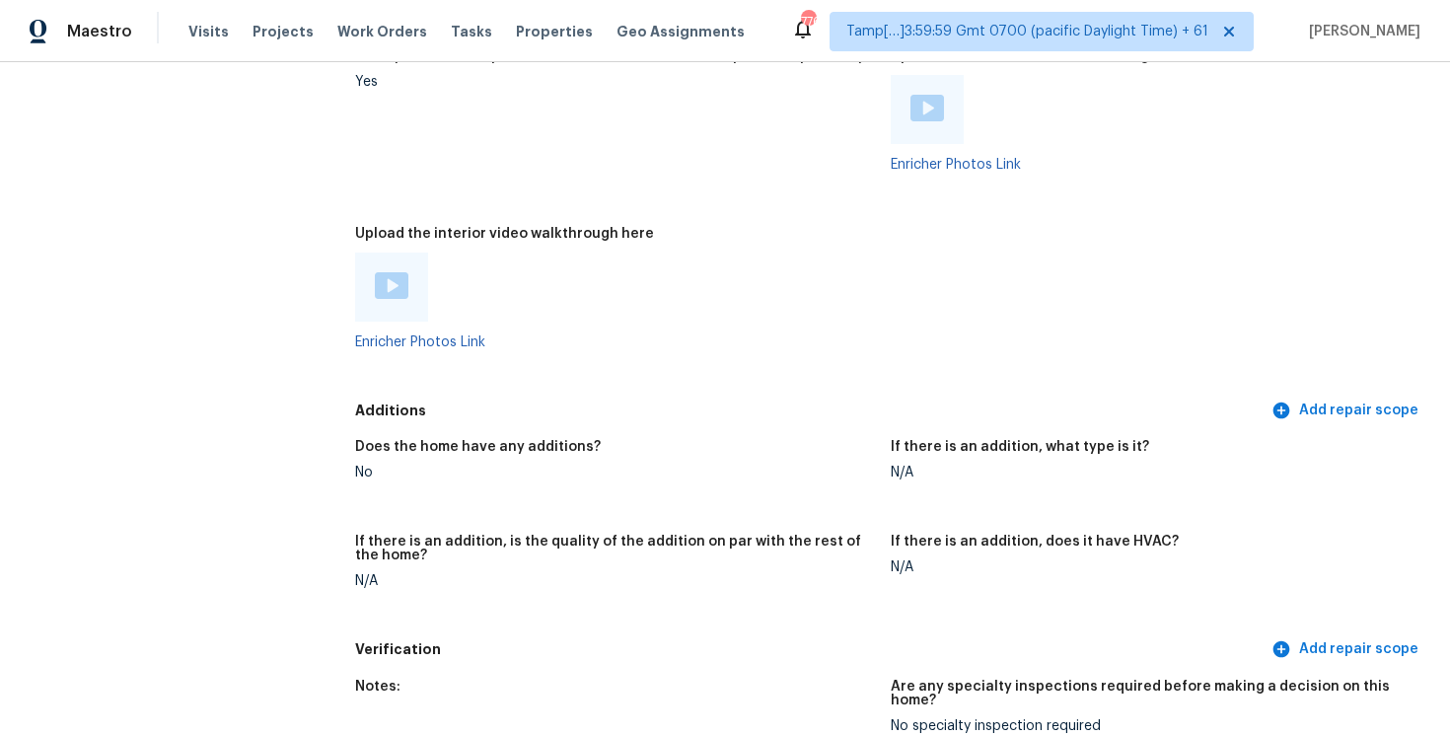
scroll to position [3676, 0]
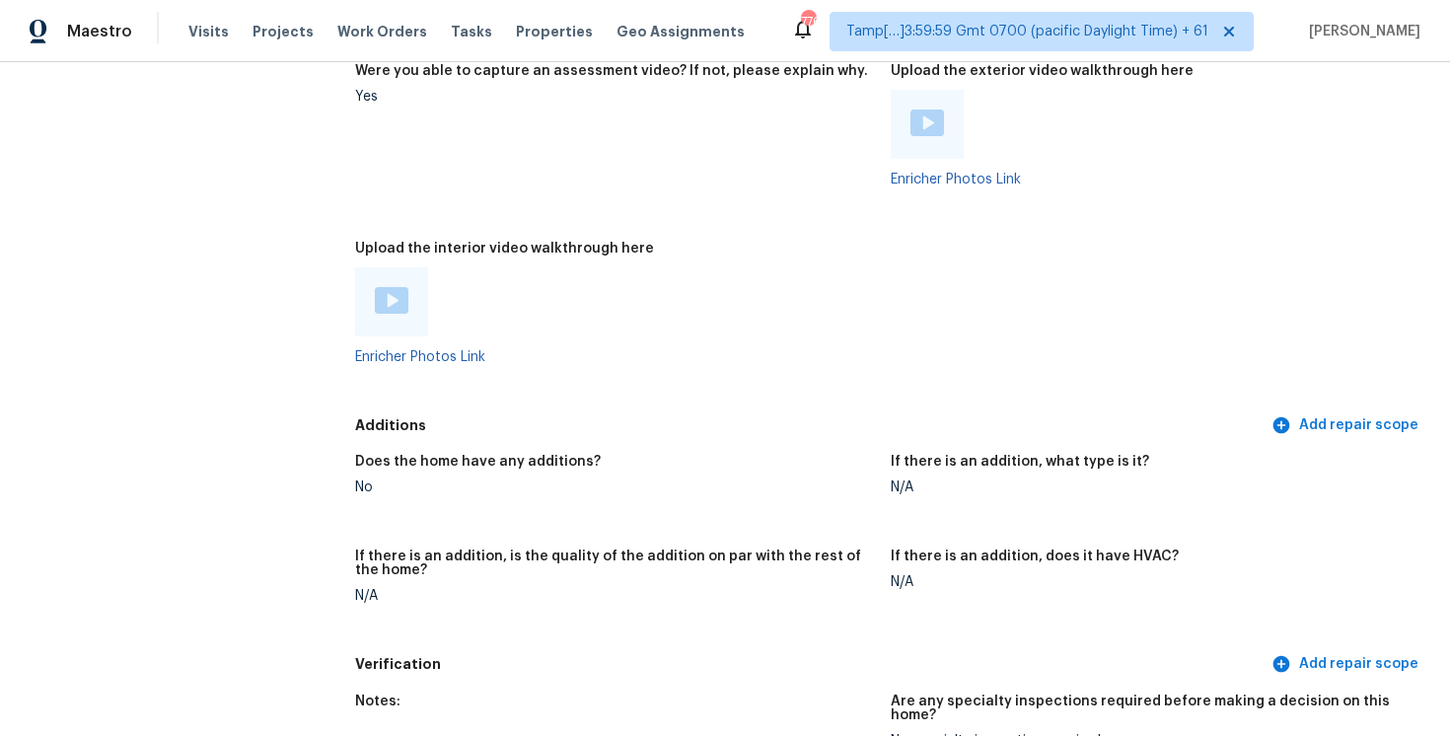
click at [381, 319] on div at bounding box center [391, 301] width 73 height 69
click at [390, 287] on img at bounding box center [392, 300] width 34 height 27
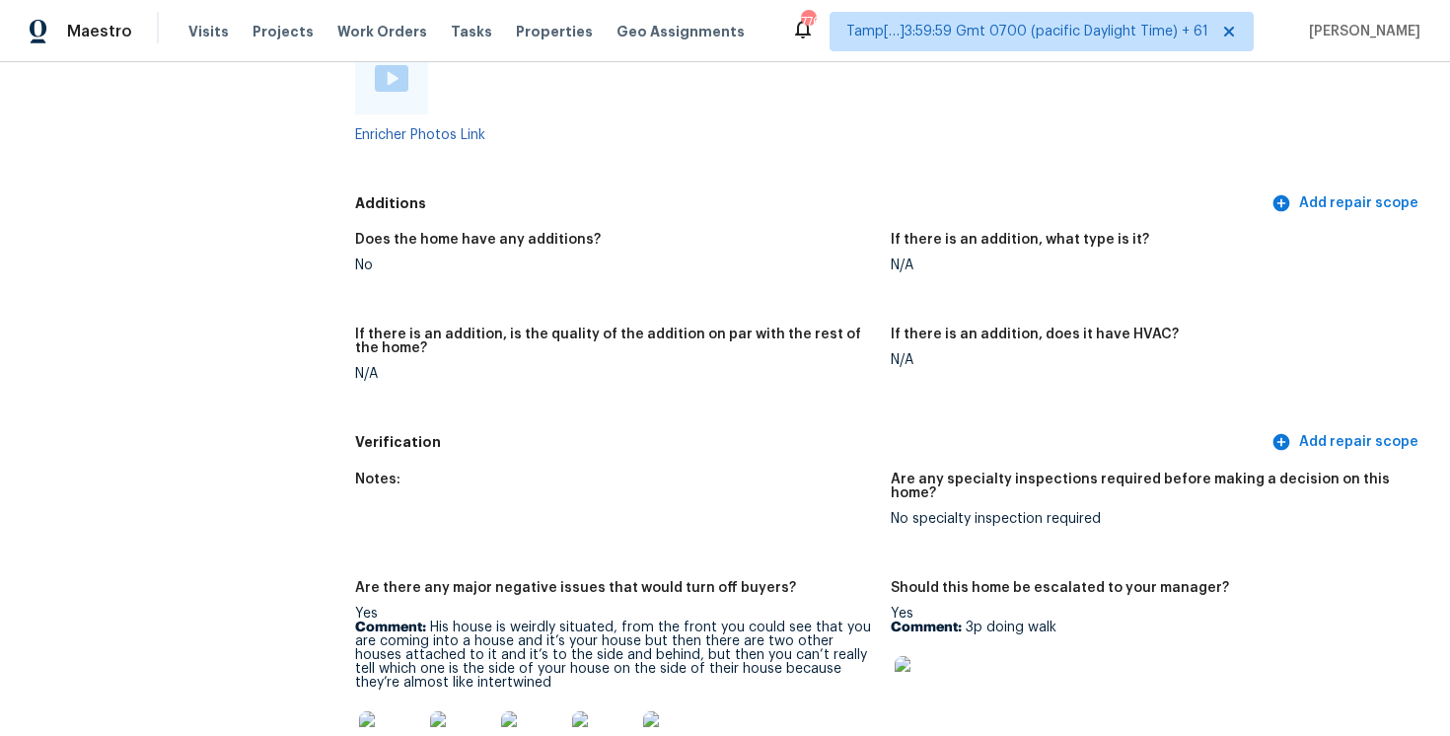
scroll to position [4290, 0]
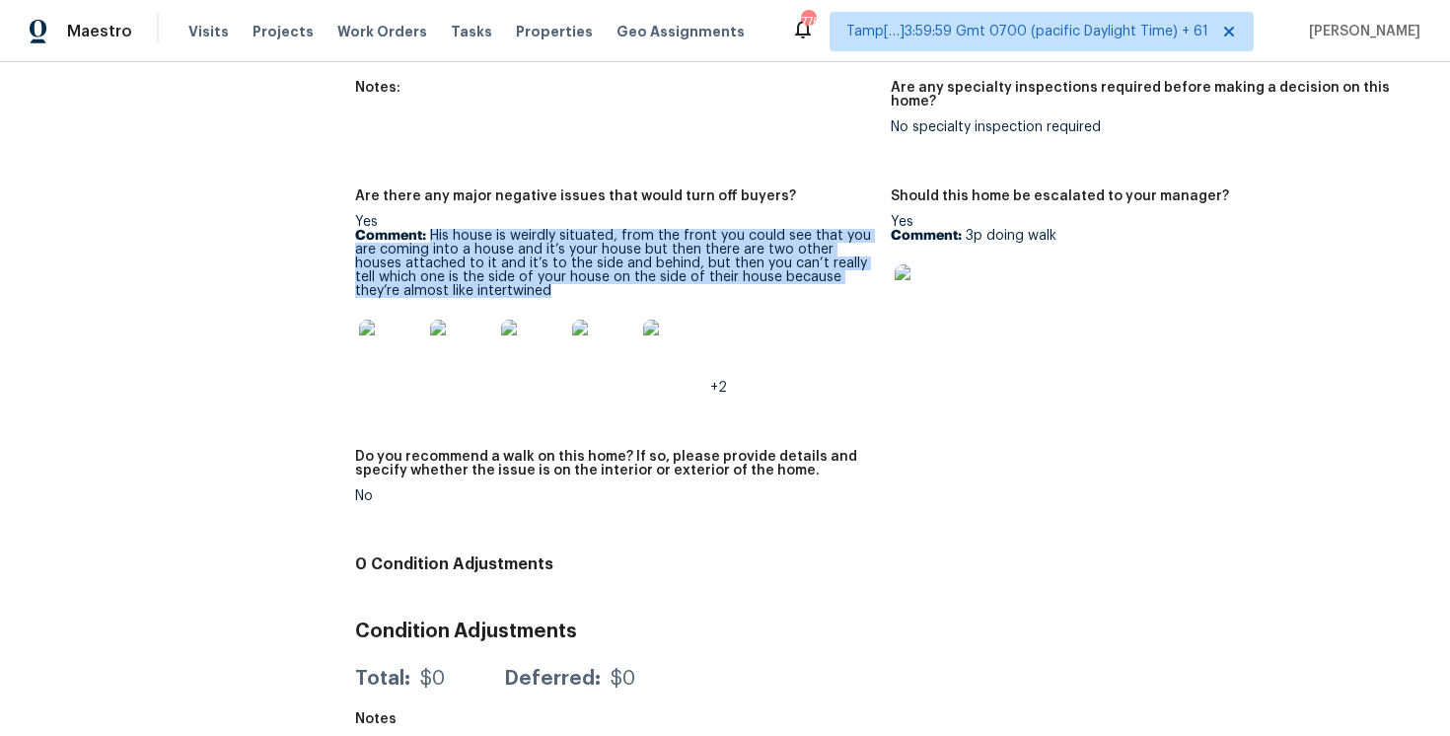
drag, startPoint x: 433, startPoint y: 222, endPoint x: 476, endPoint y: 266, distance: 62.1
click at [479, 272] on p "Comment: His house is weirdly situated, from the front you could see that you a…" at bounding box center [615, 263] width 520 height 69
click at [476, 266] on p "Comment: His house is weirdly situated, from the front you could see that you a…" at bounding box center [615, 263] width 520 height 69
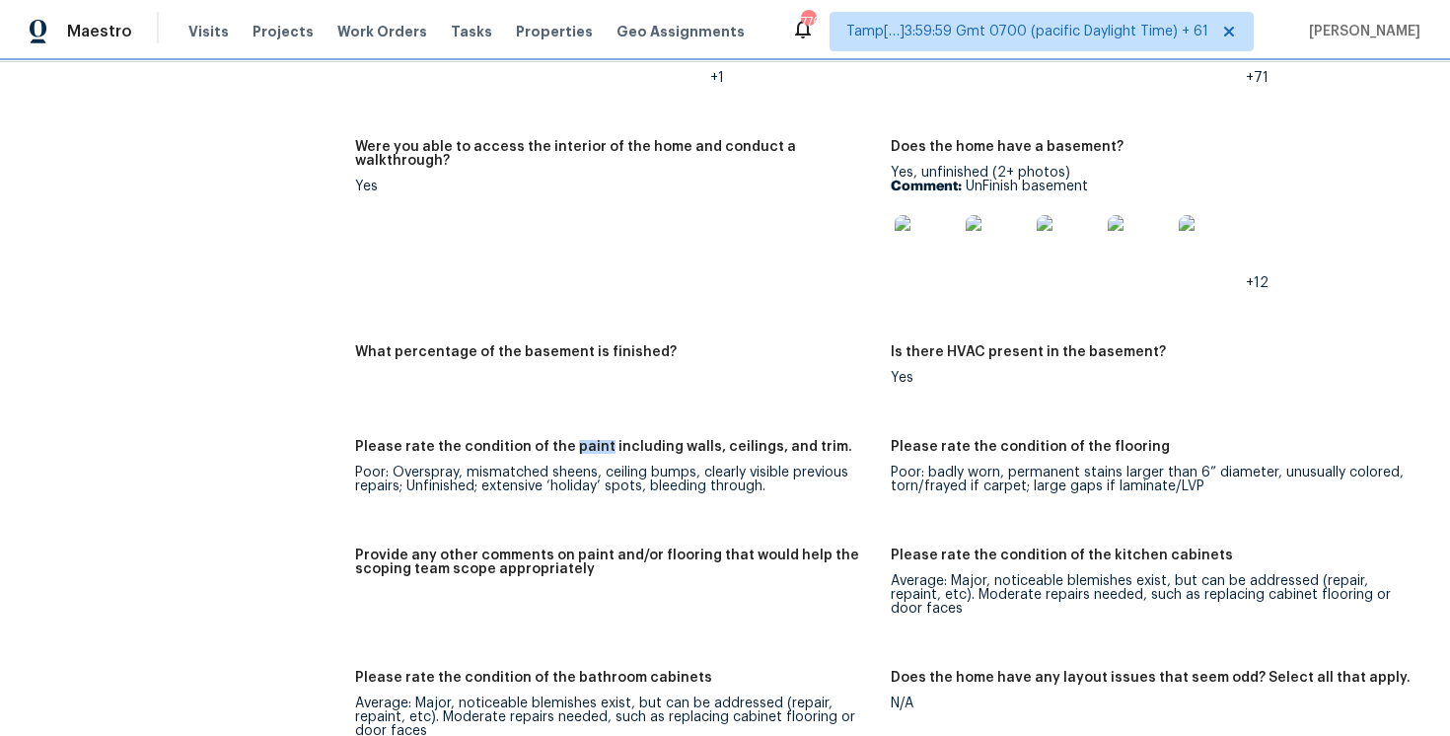
scroll to position [2513, 0]
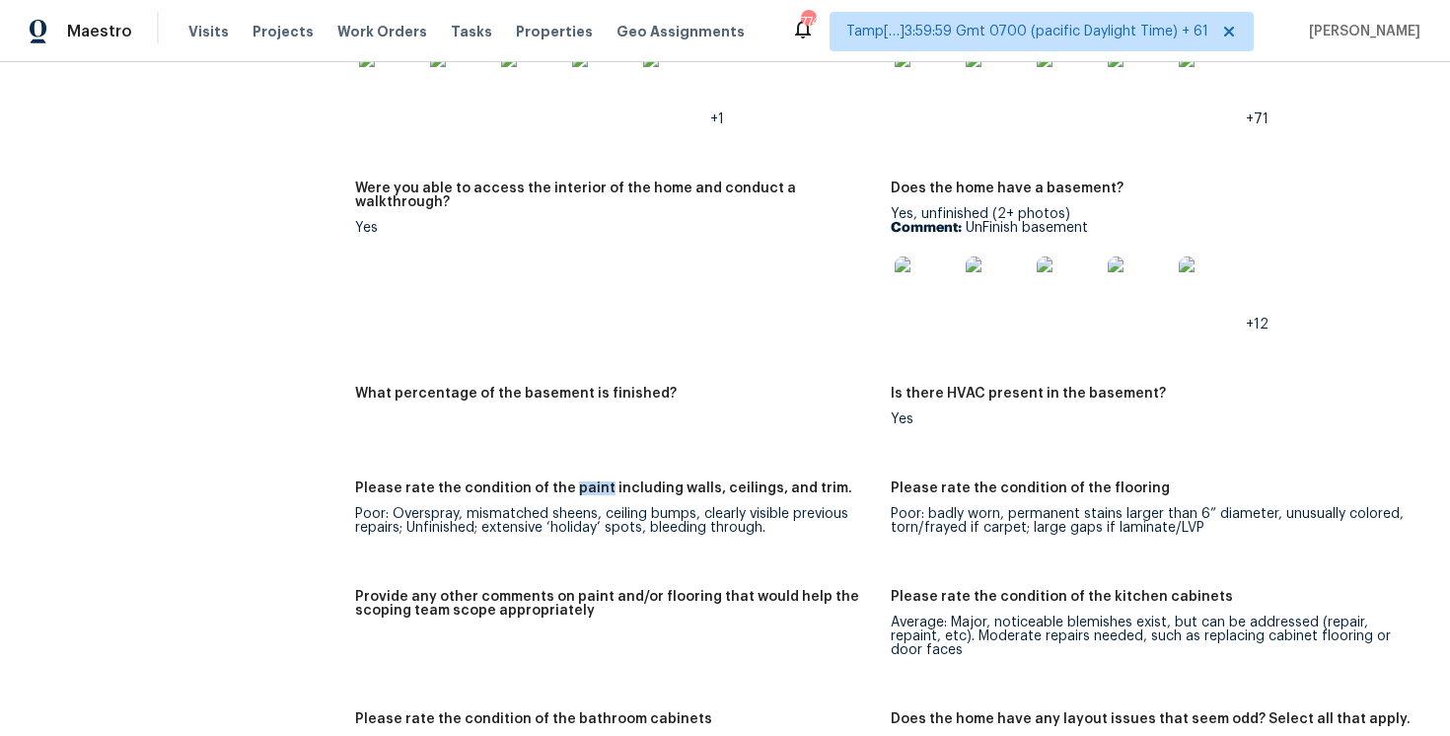
click at [610, 222] on figure "Were you able to access the interior of the home and conduct a walkthrough? Yes" at bounding box center [623, 271] width 536 height 181
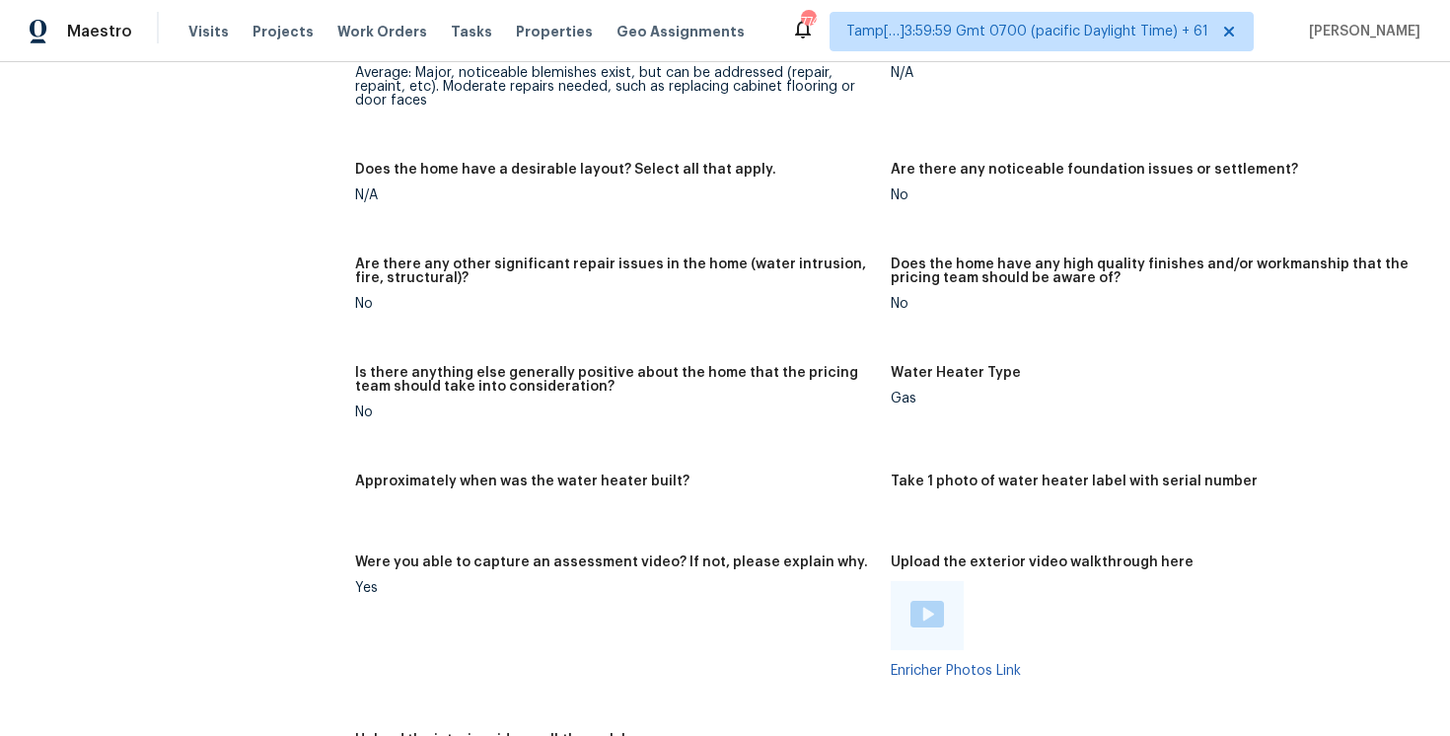
scroll to position [1122, 0]
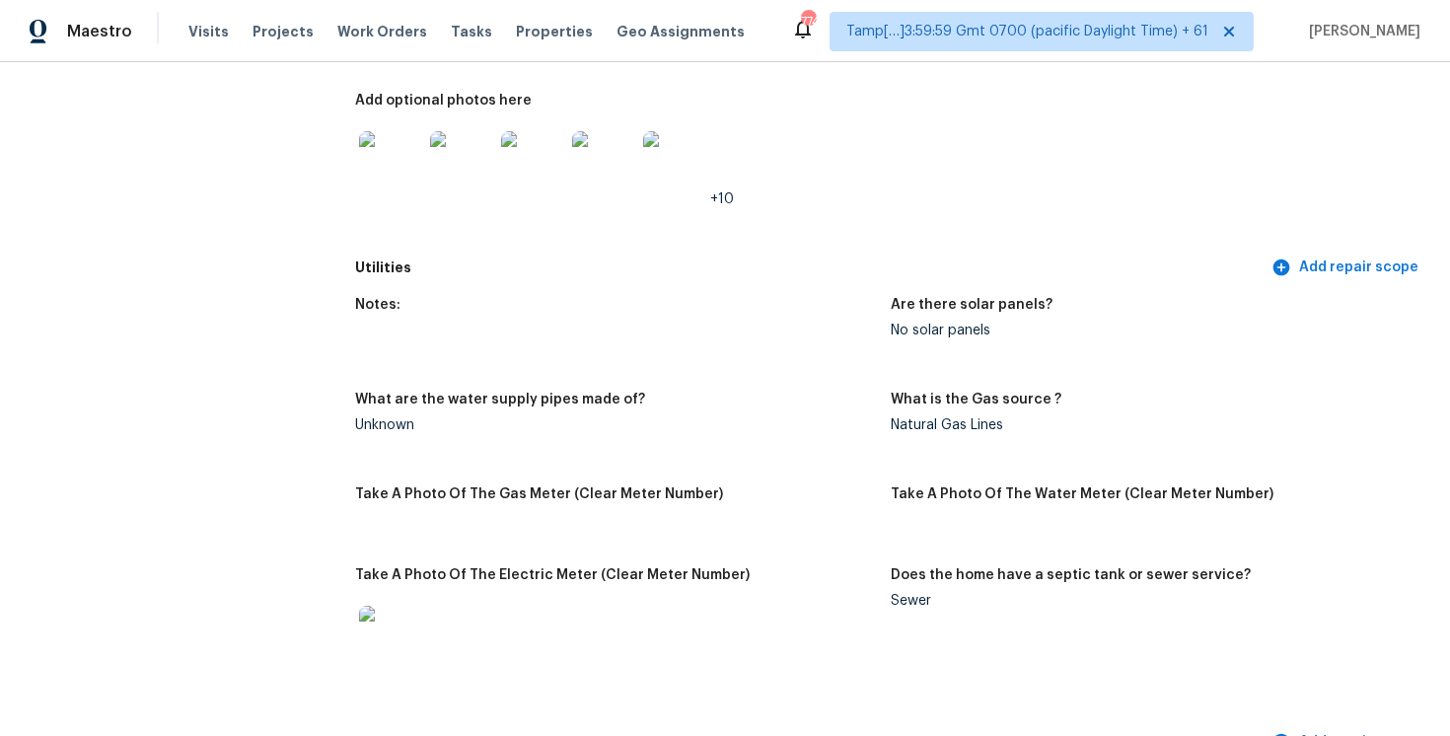
click at [645, 283] on div "Utilities Add repair scope" at bounding box center [890, 268] width 1071 height 36
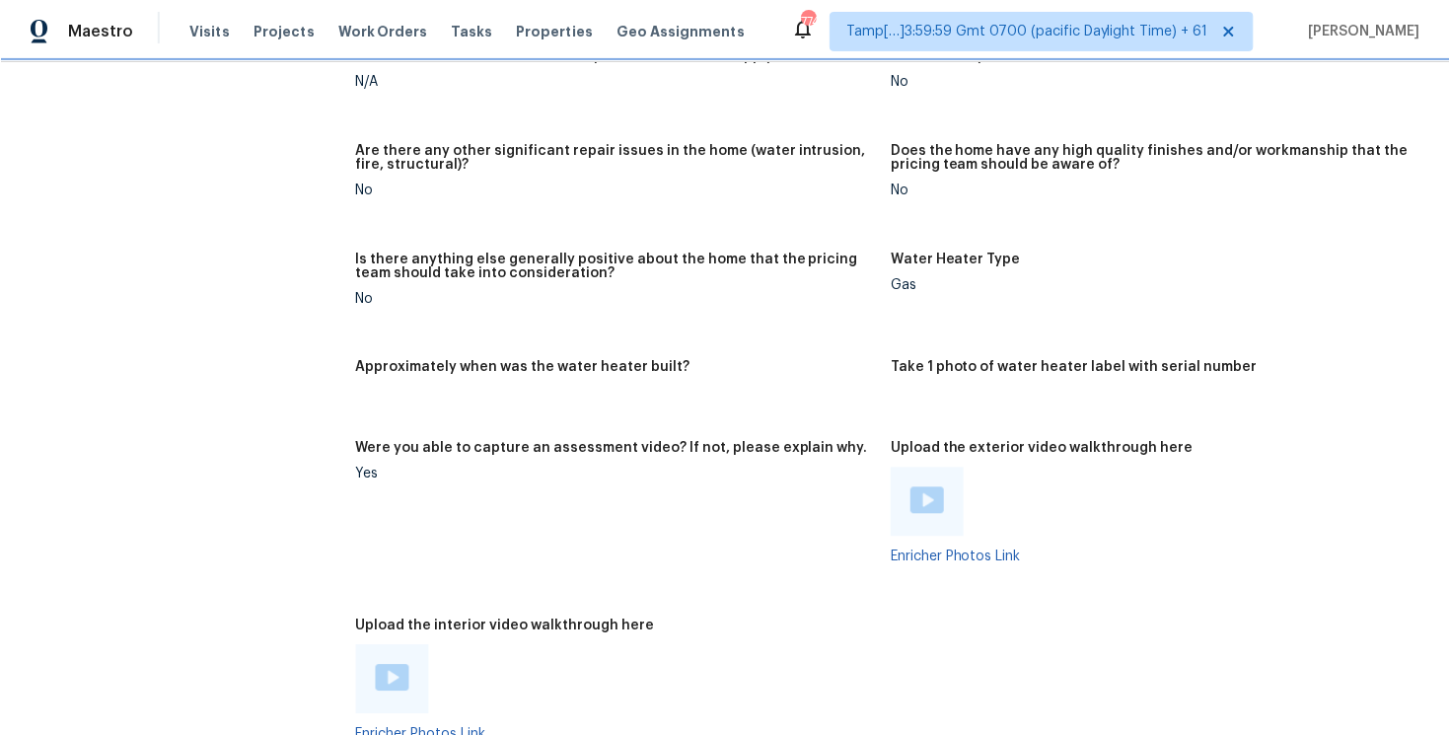
scroll to position [4290, 0]
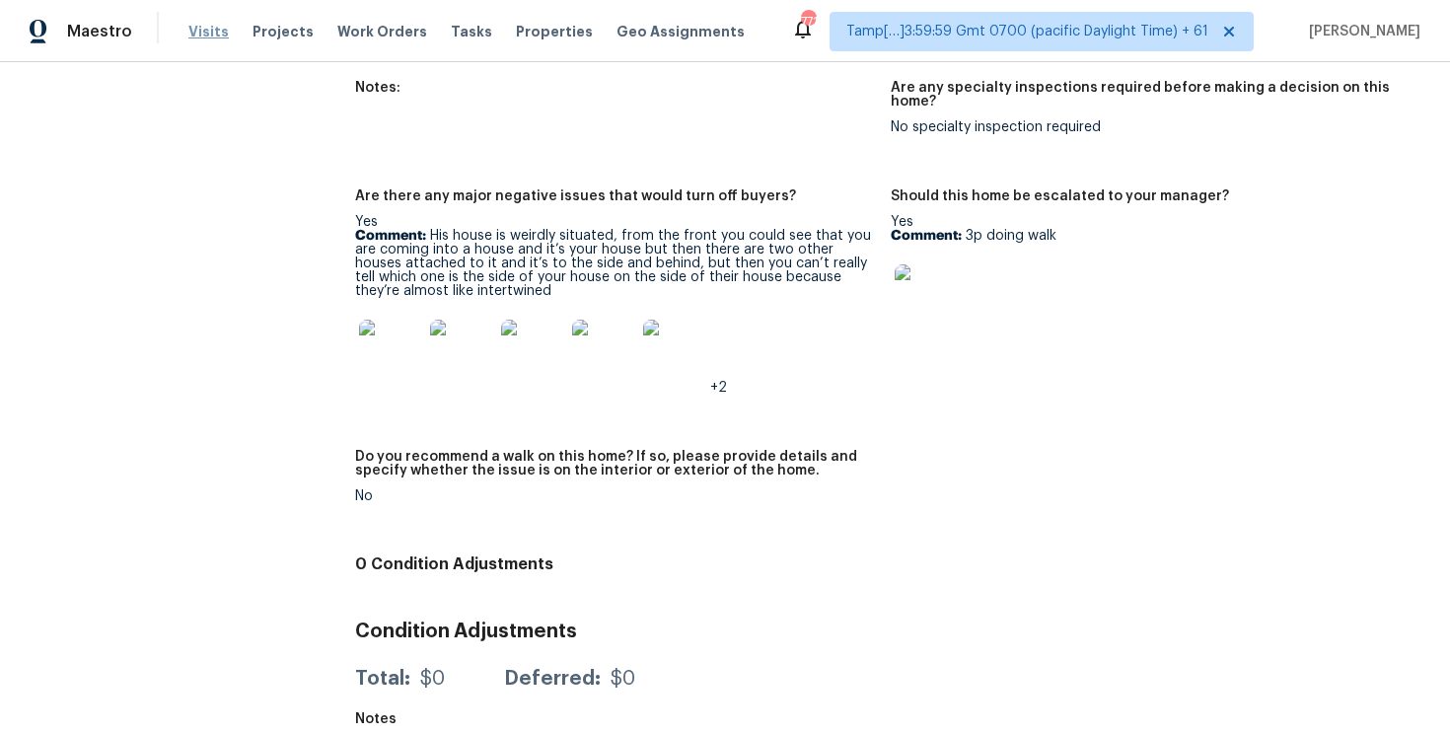
click at [200, 24] on span "Visits" at bounding box center [208, 32] width 40 height 20
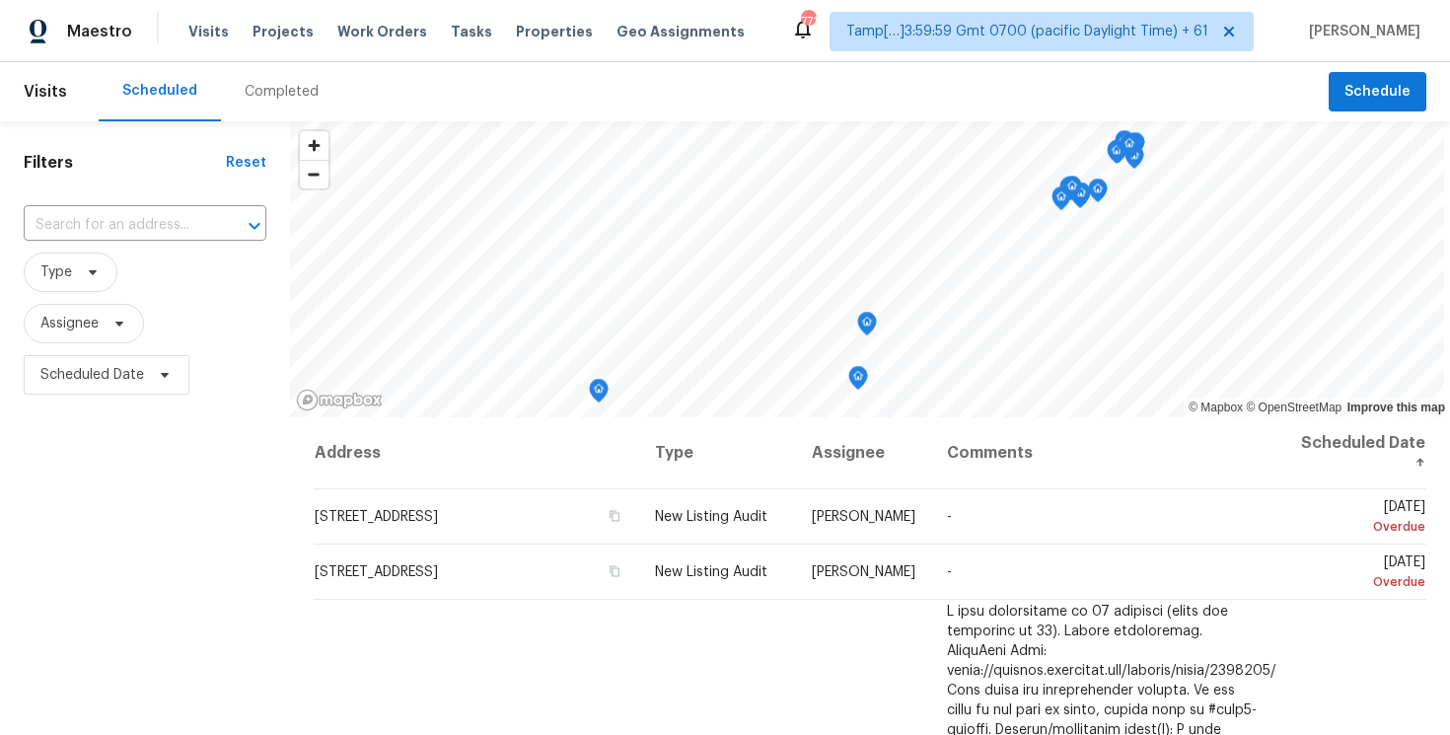
click at [253, 94] on div "Completed" at bounding box center [282, 92] width 74 height 20
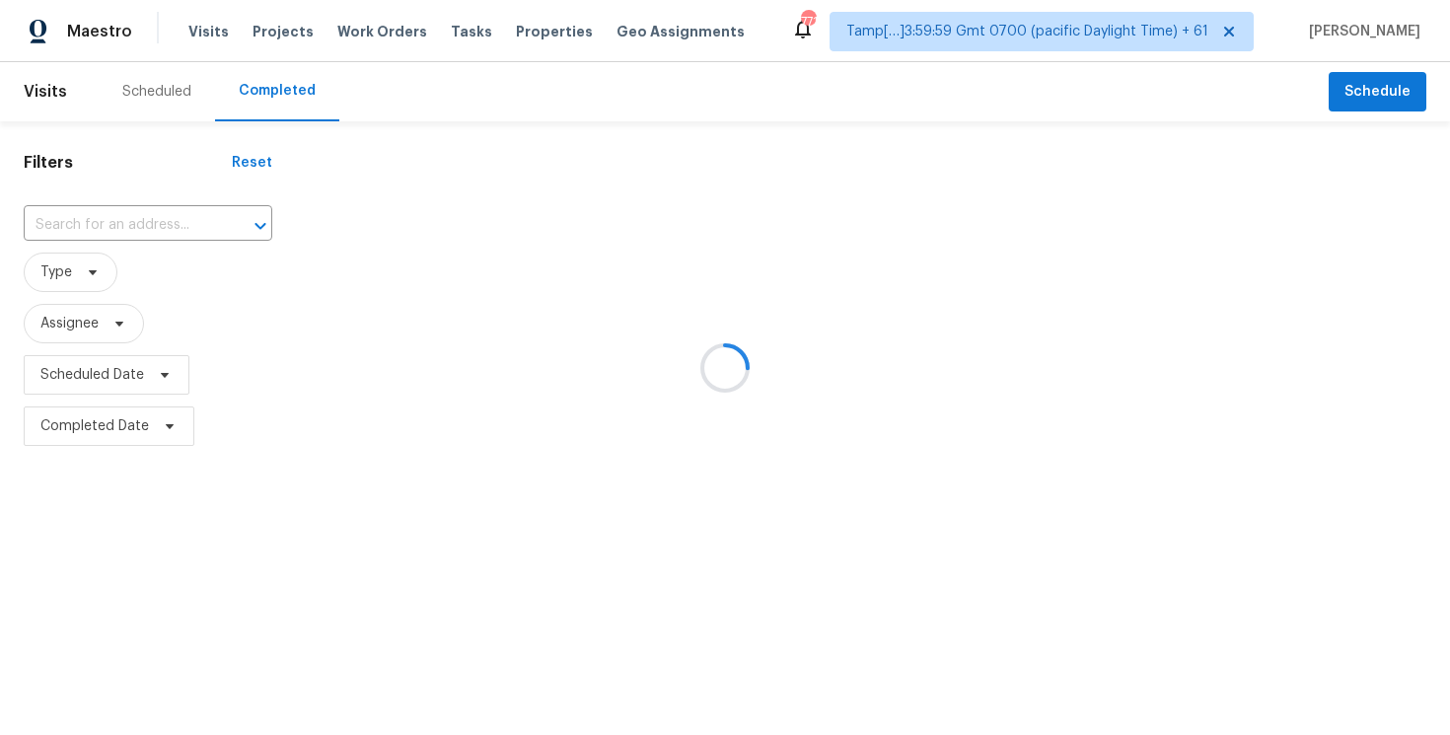
click at [221, 212] on div at bounding box center [246, 226] width 51 height 28
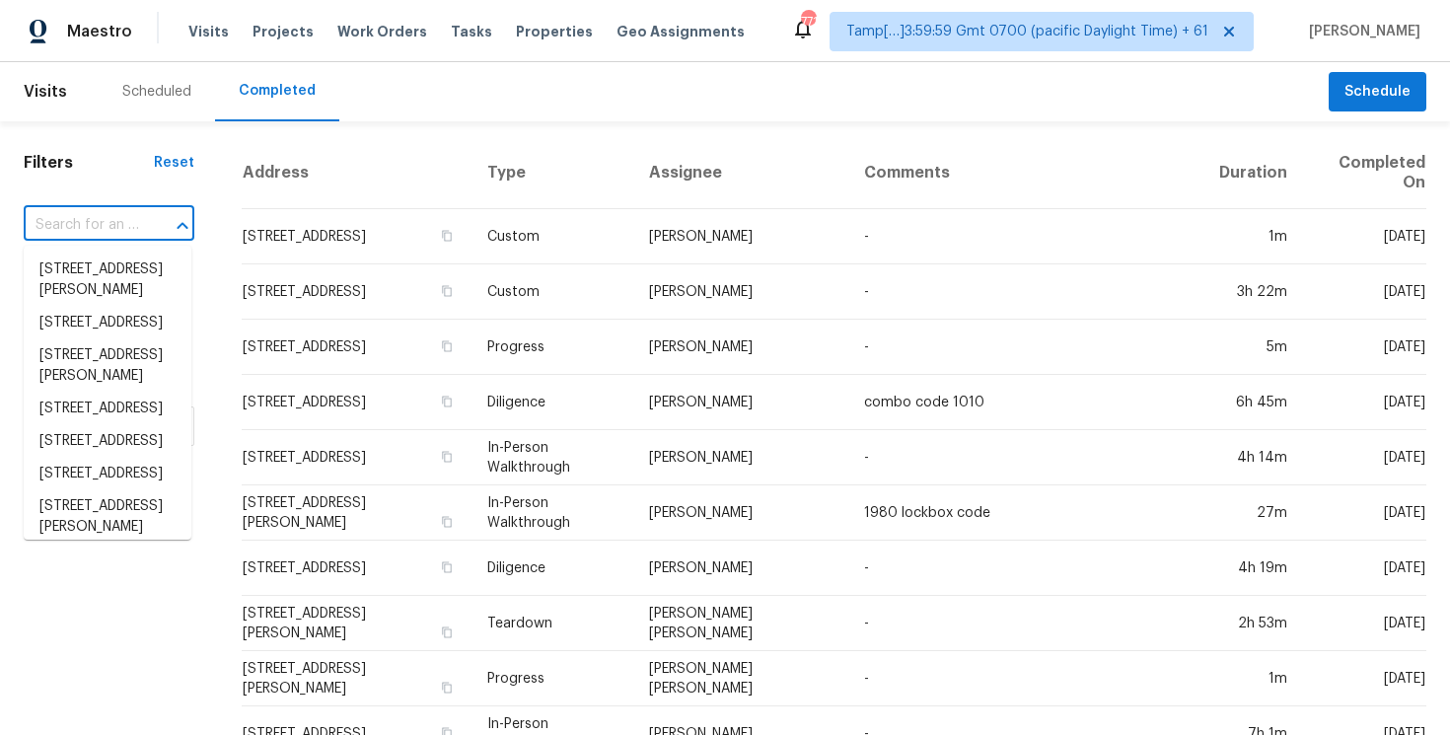
paste input "9935 W Oak Ridge Dr, Sun City, AZ 85351"
type input "9935 W Oak Ridge Dr, Sun City, AZ 85351"
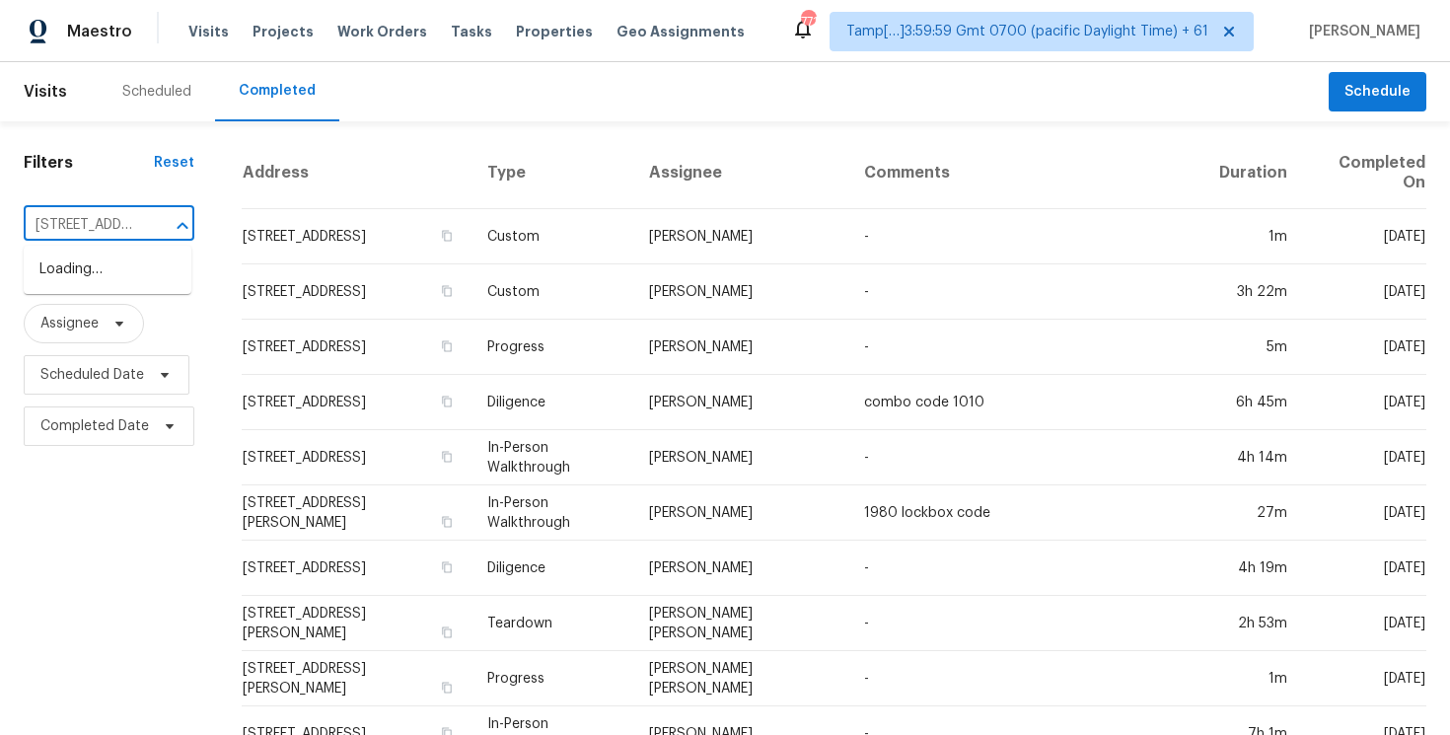
scroll to position [0, 165]
click at [169, 276] on li "9935 W Oak Ridge Dr, Sun City, AZ 85351" at bounding box center [108, 270] width 168 height 33
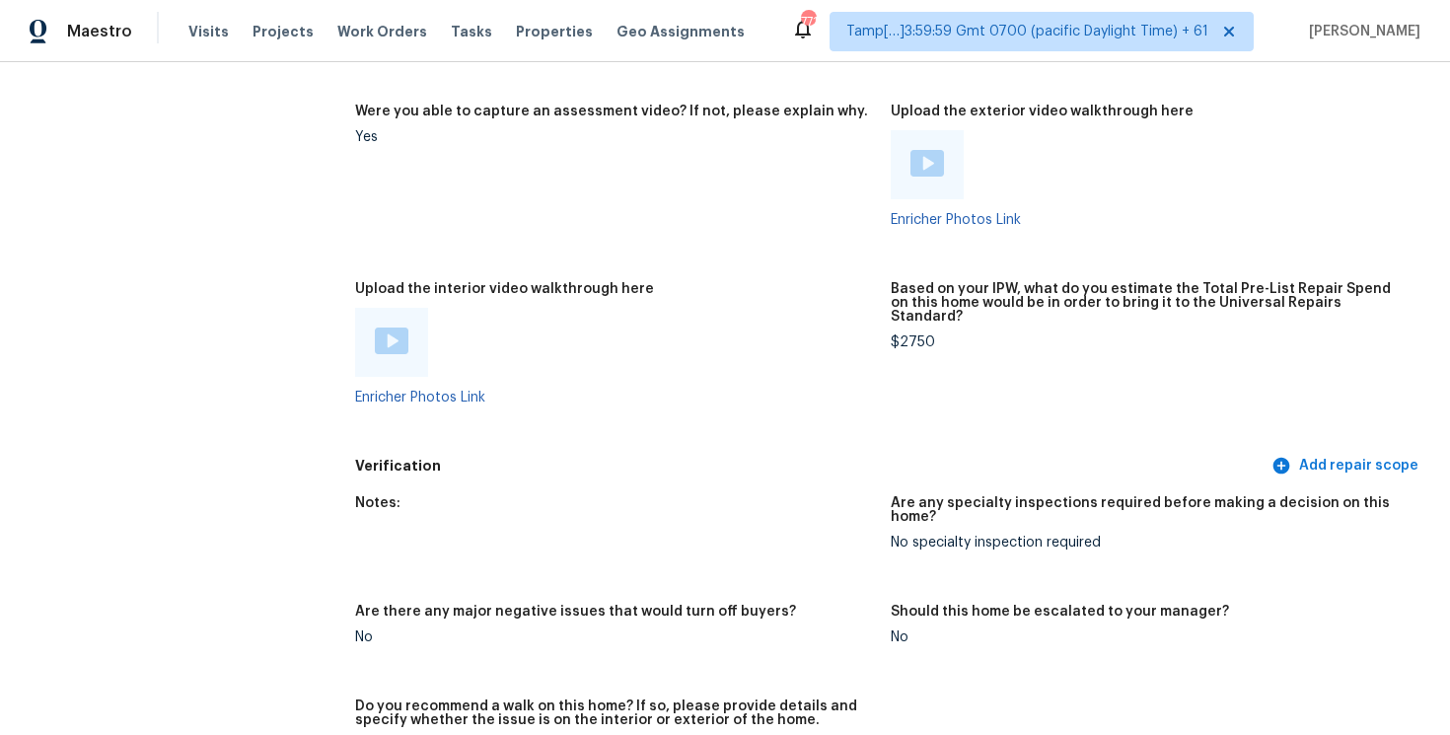
scroll to position [3886, 0]
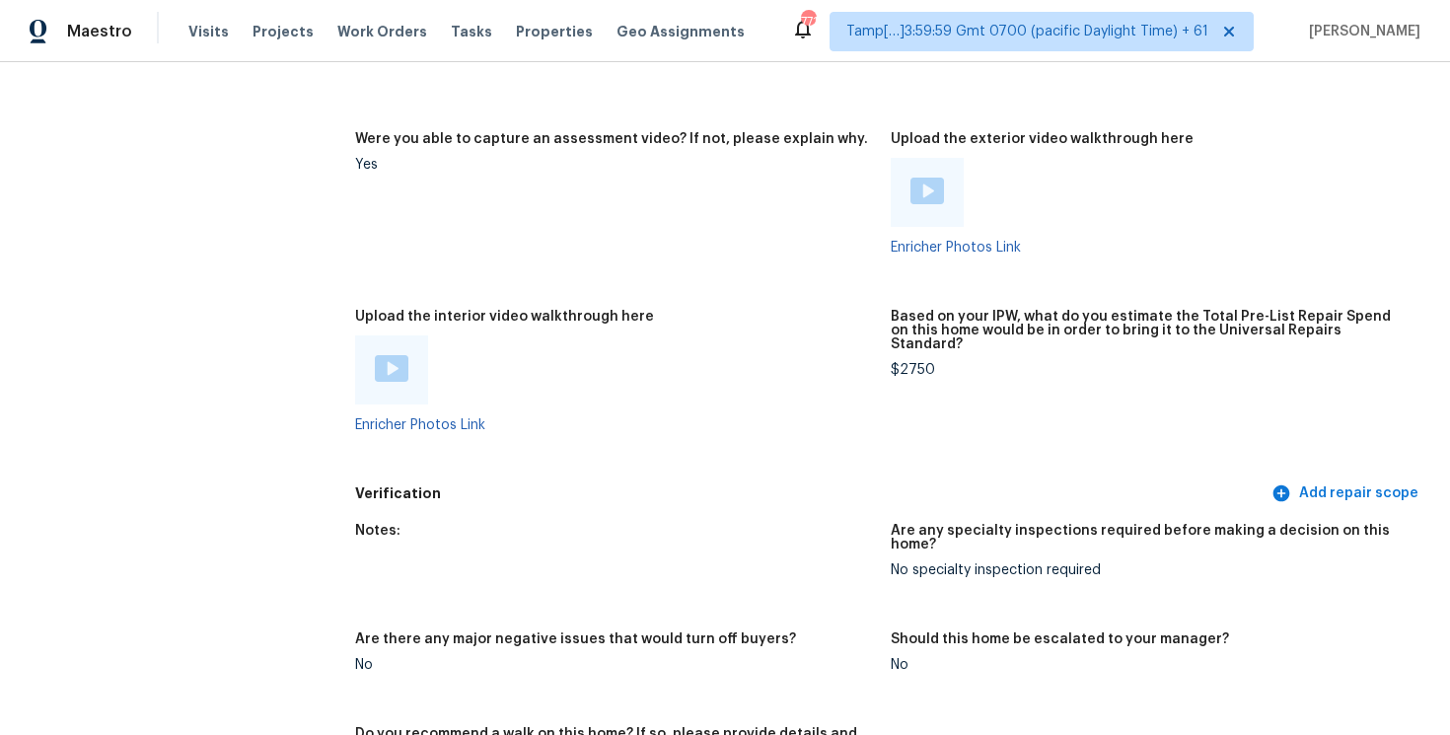
click at [379, 355] on img at bounding box center [392, 368] width 34 height 27
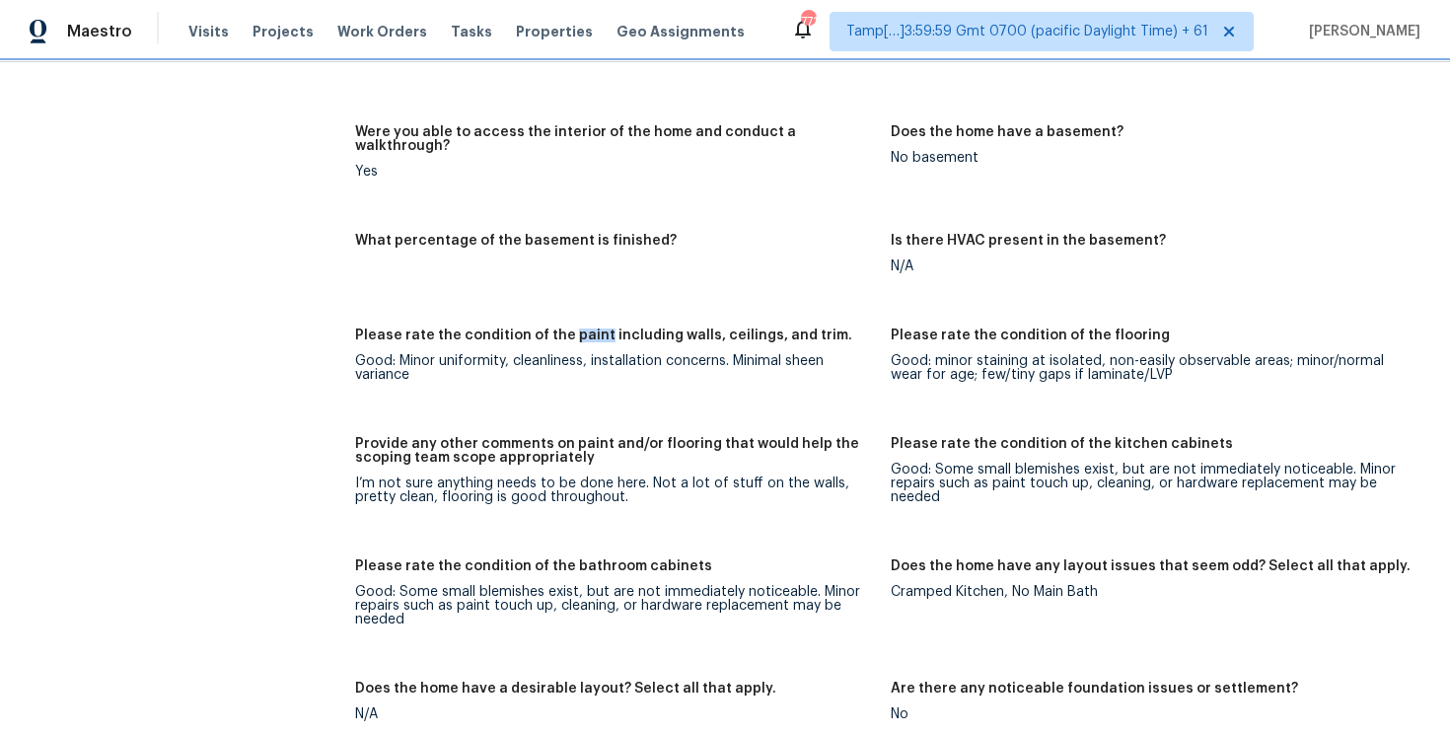
scroll to position [2809, 0]
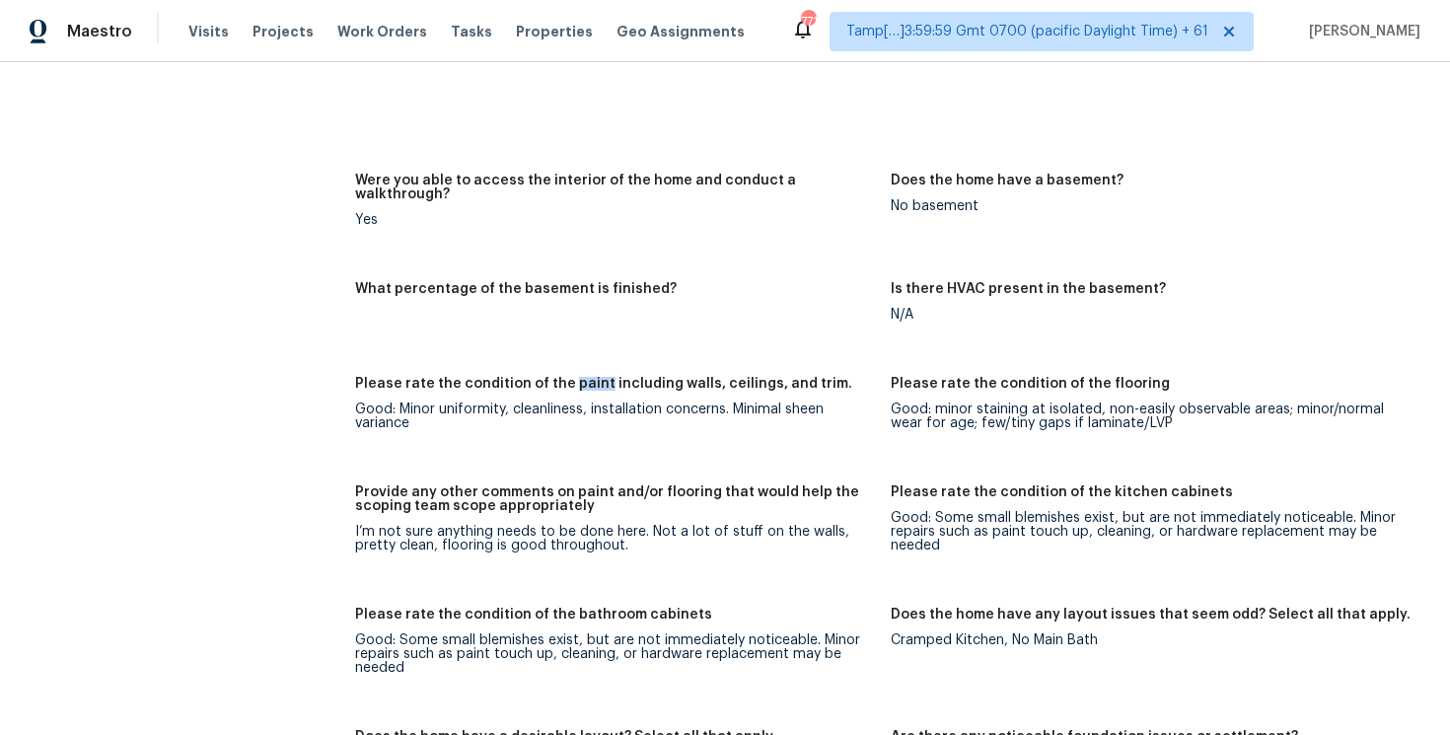
click at [608, 220] on figure "Were you able to access the interior of the home and conduct a walkthrough? Yes" at bounding box center [623, 216] width 536 height 85
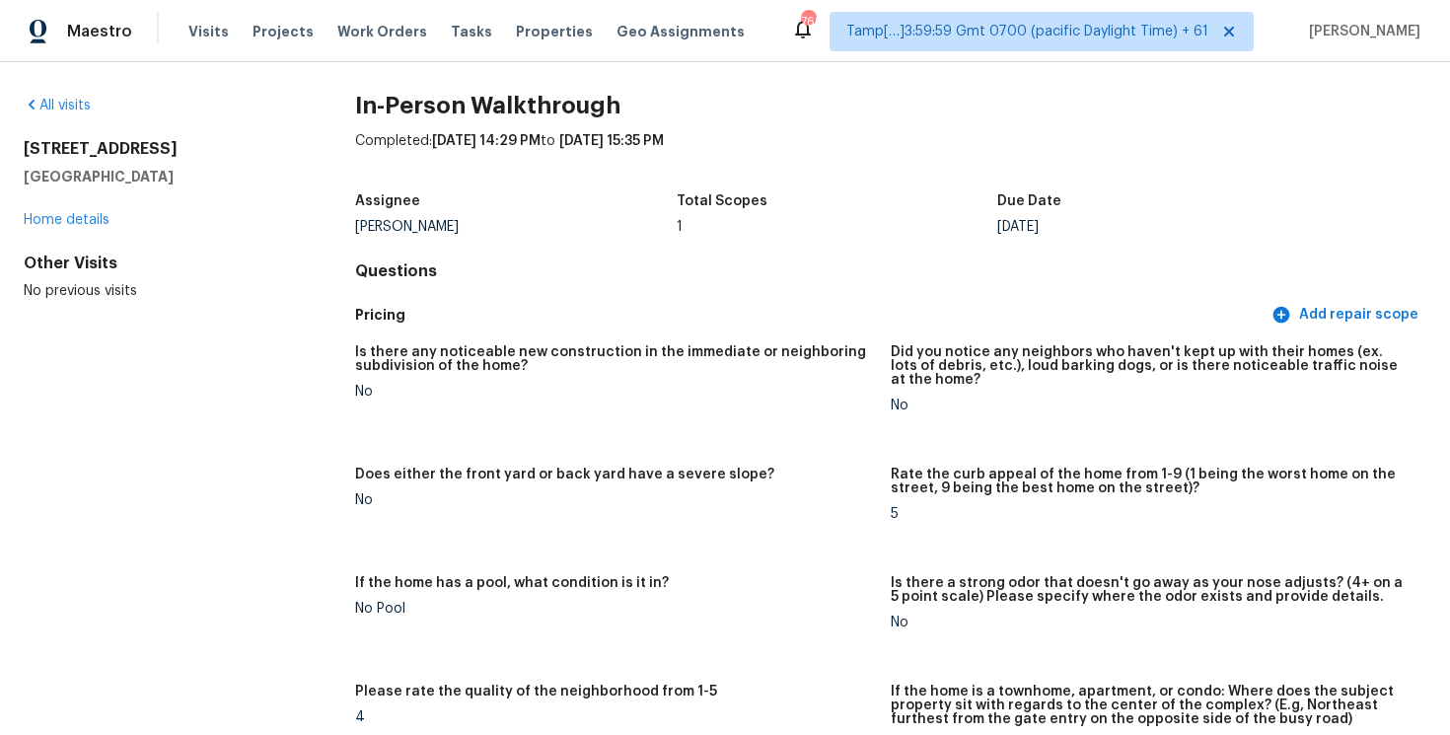
scroll to position [0, 0]
